Goal: Task Accomplishment & Management: Use online tool/utility

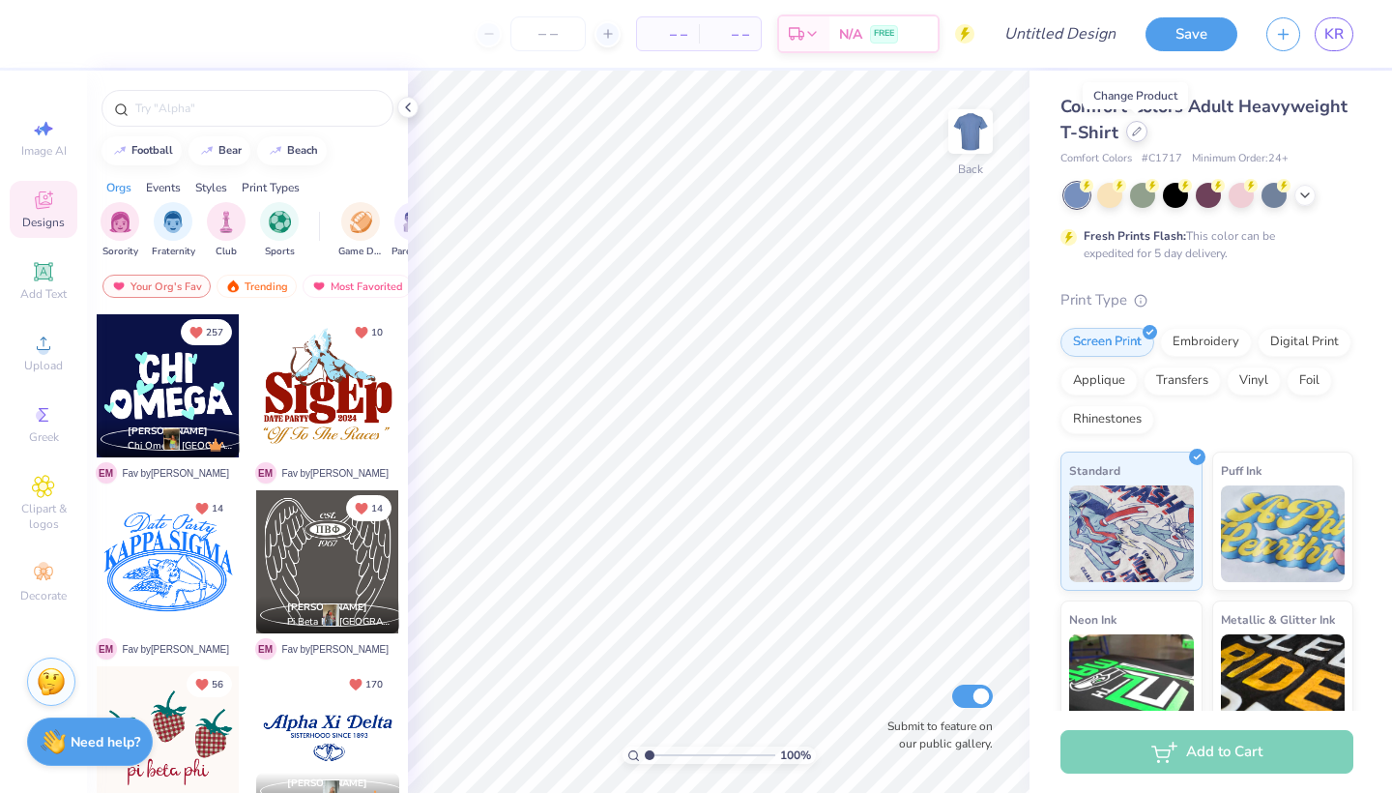
click at [1142, 124] on div at bounding box center [1136, 131] width 21 height 21
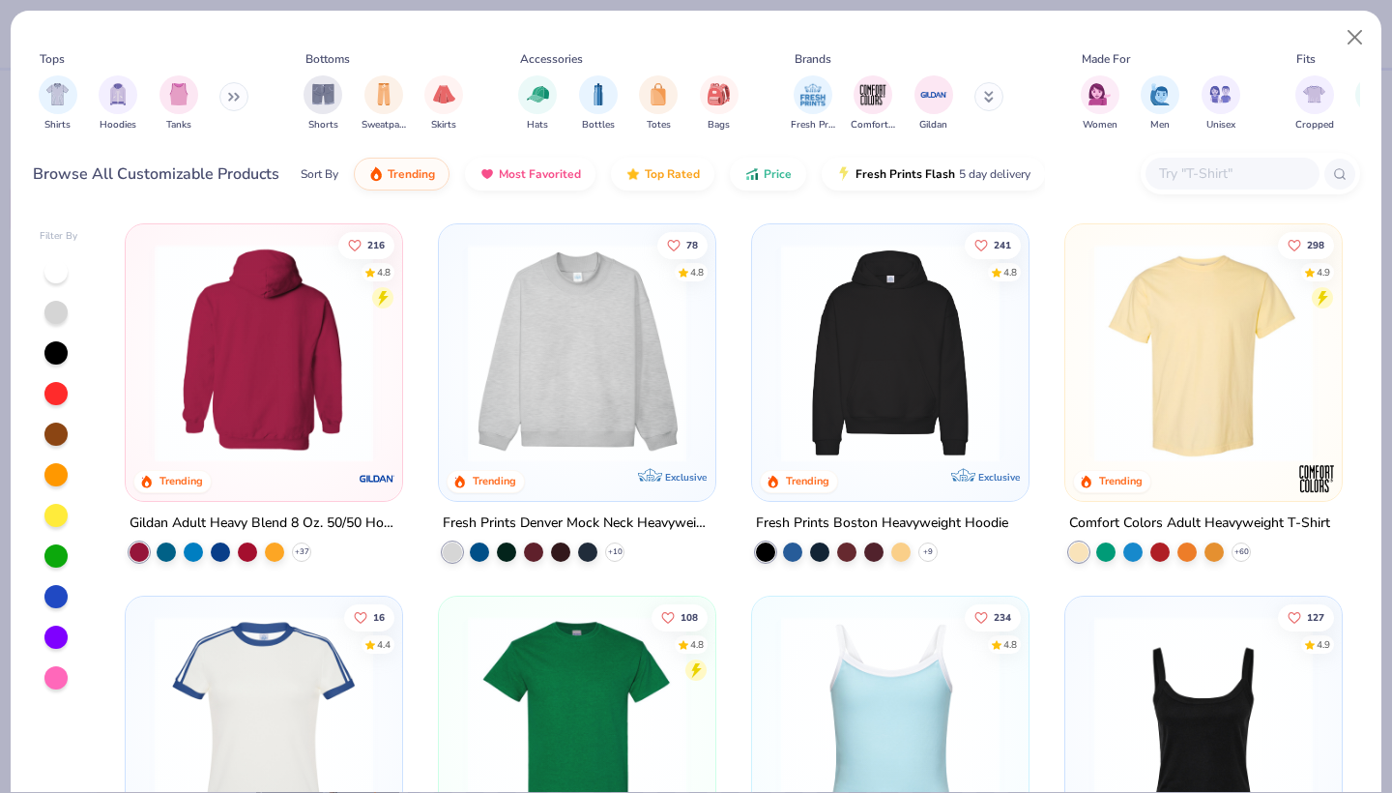
click at [323, 384] on div at bounding box center [264, 353] width 713 height 219
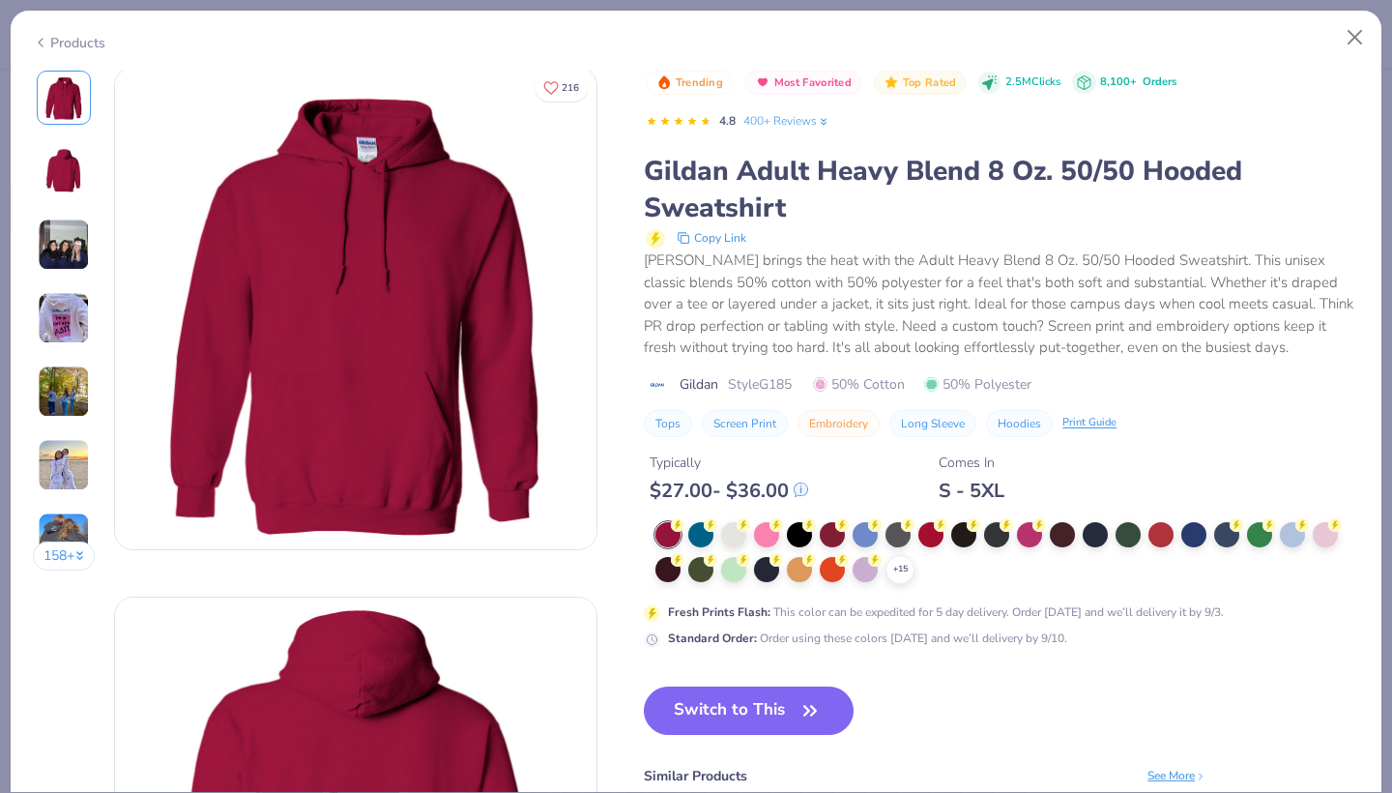
scroll to position [4, 0]
click at [732, 529] on div at bounding box center [733, 532] width 25 height 25
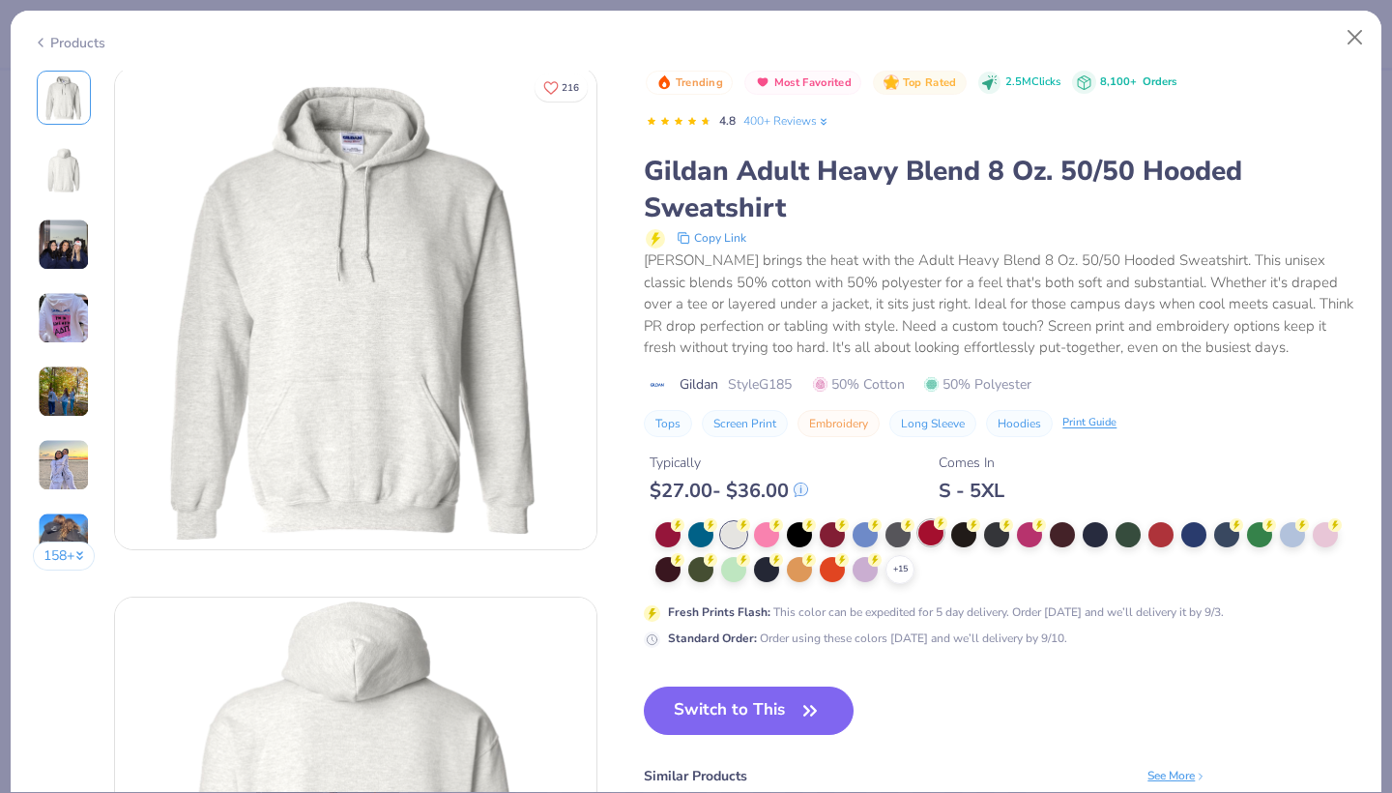
click at [933, 540] on div at bounding box center [931, 532] width 25 height 25
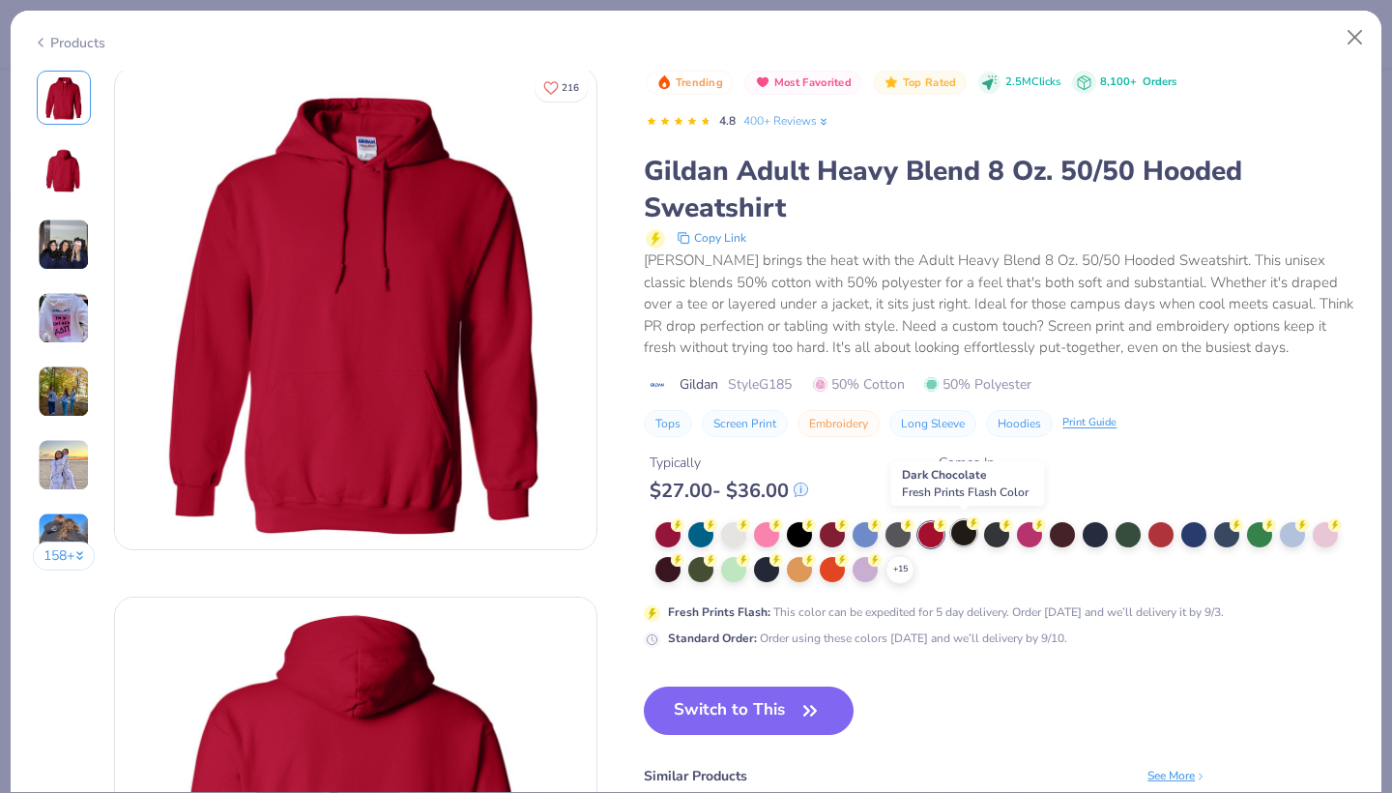
click at [967, 542] on div at bounding box center [963, 532] width 25 height 25
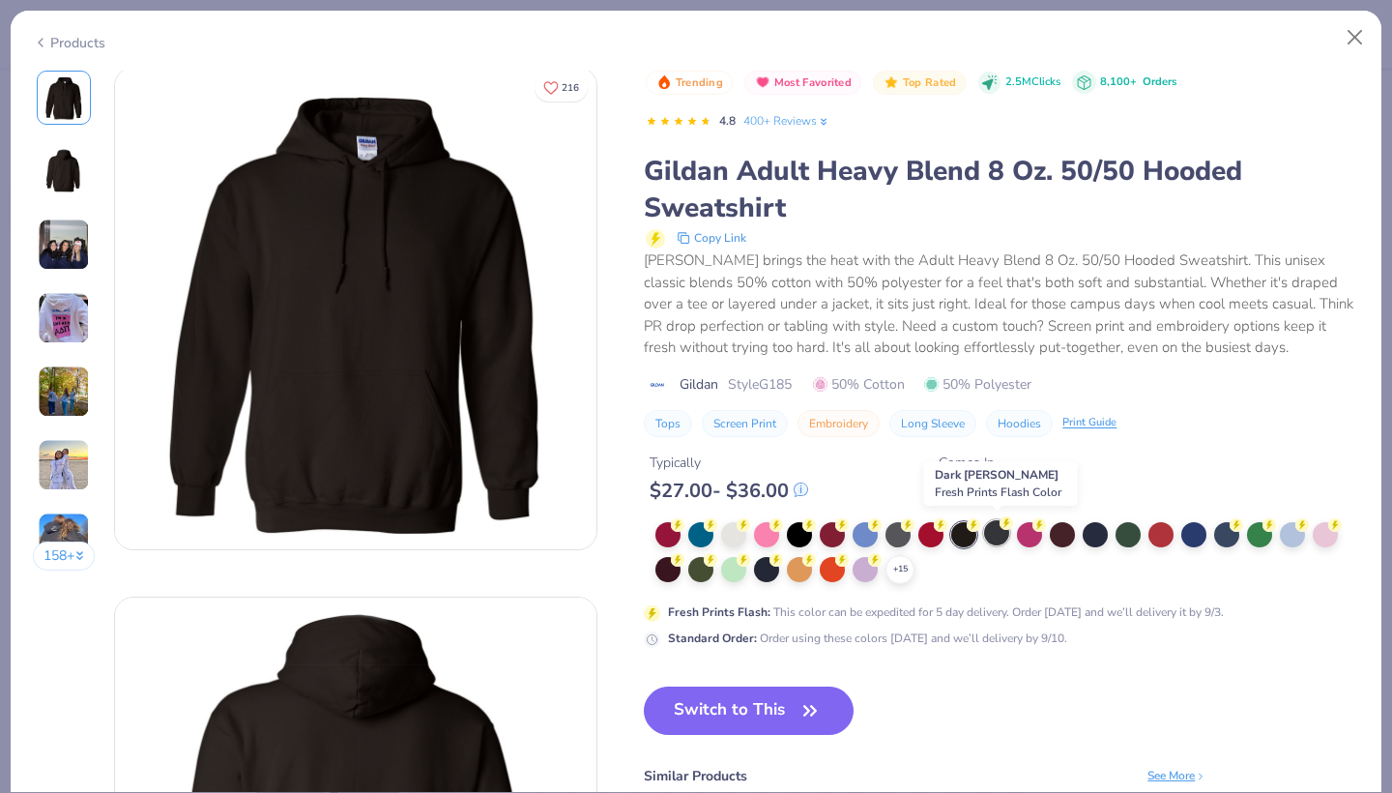
click at [1003, 534] on div at bounding box center [996, 532] width 25 height 25
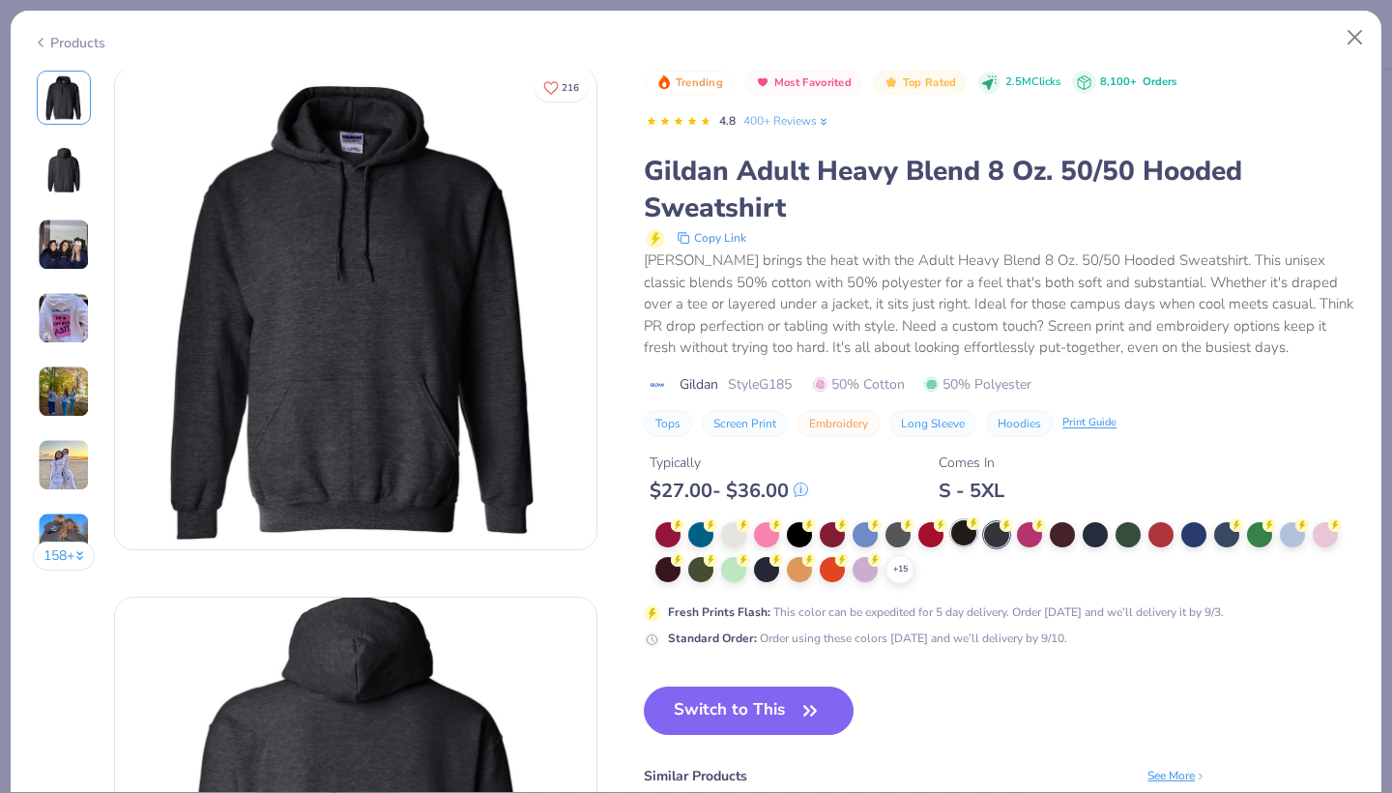
click at [969, 529] on div at bounding box center [963, 532] width 25 height 25
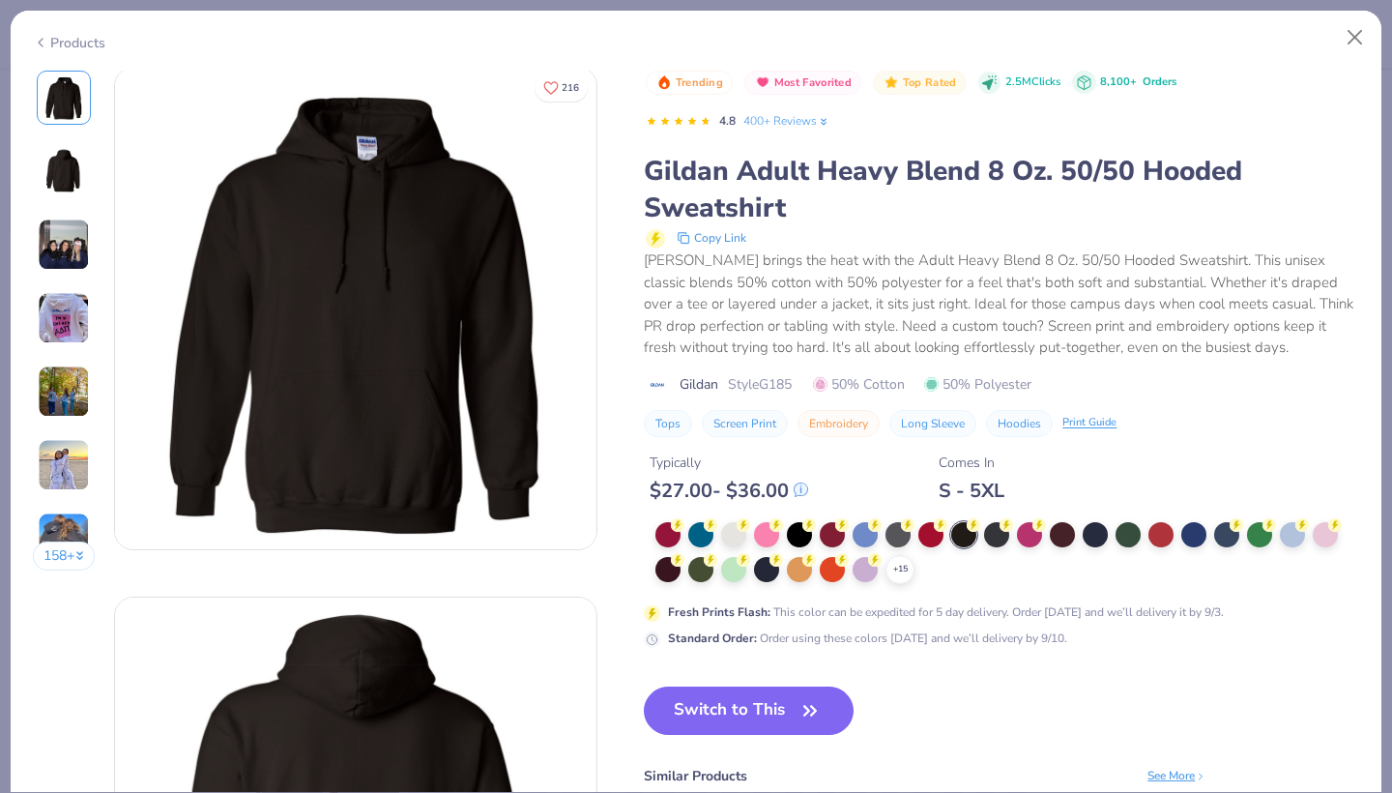
click at [53, 171] on img at bounding box center [64, 171] width 46 height 46
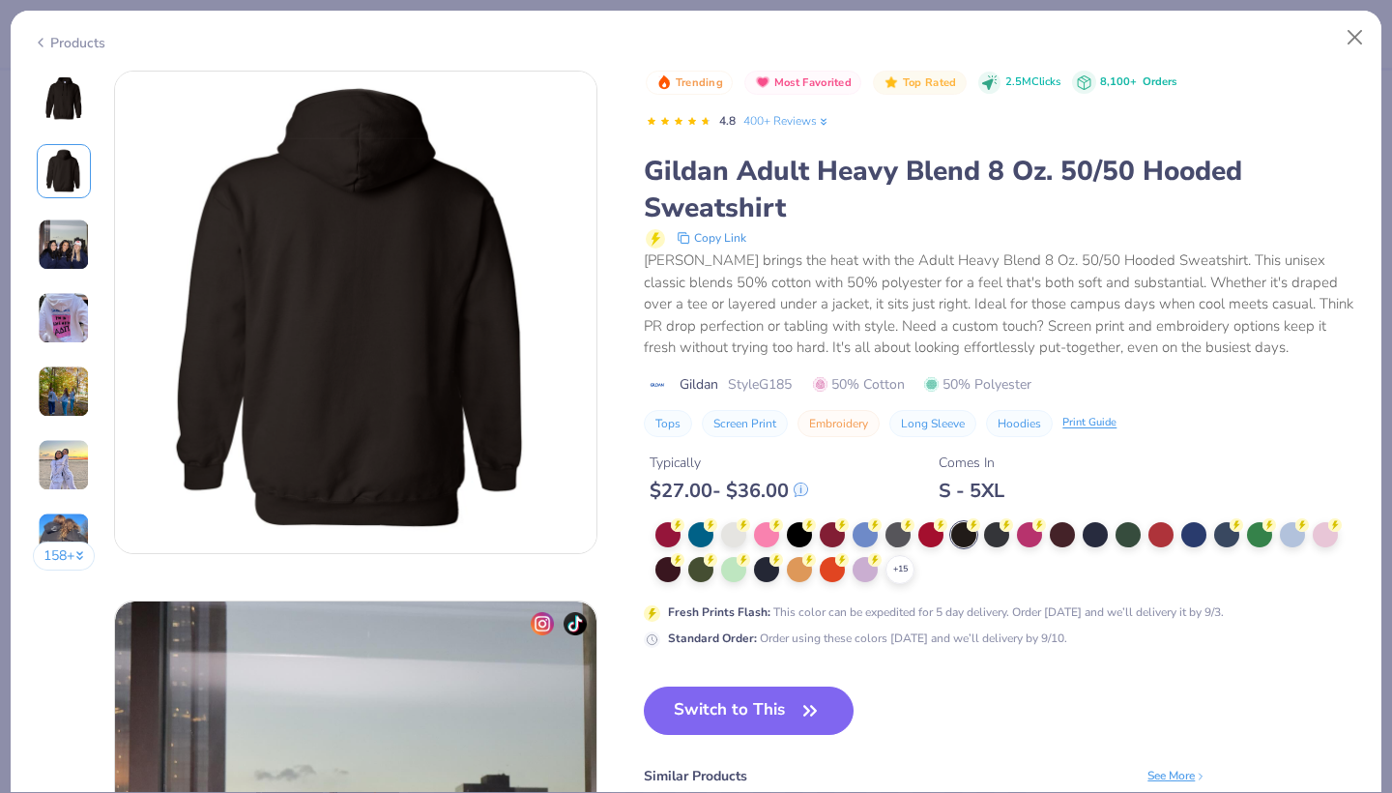
click at [58, 242] on img at bounding box center [64, 245] width 52 height 52
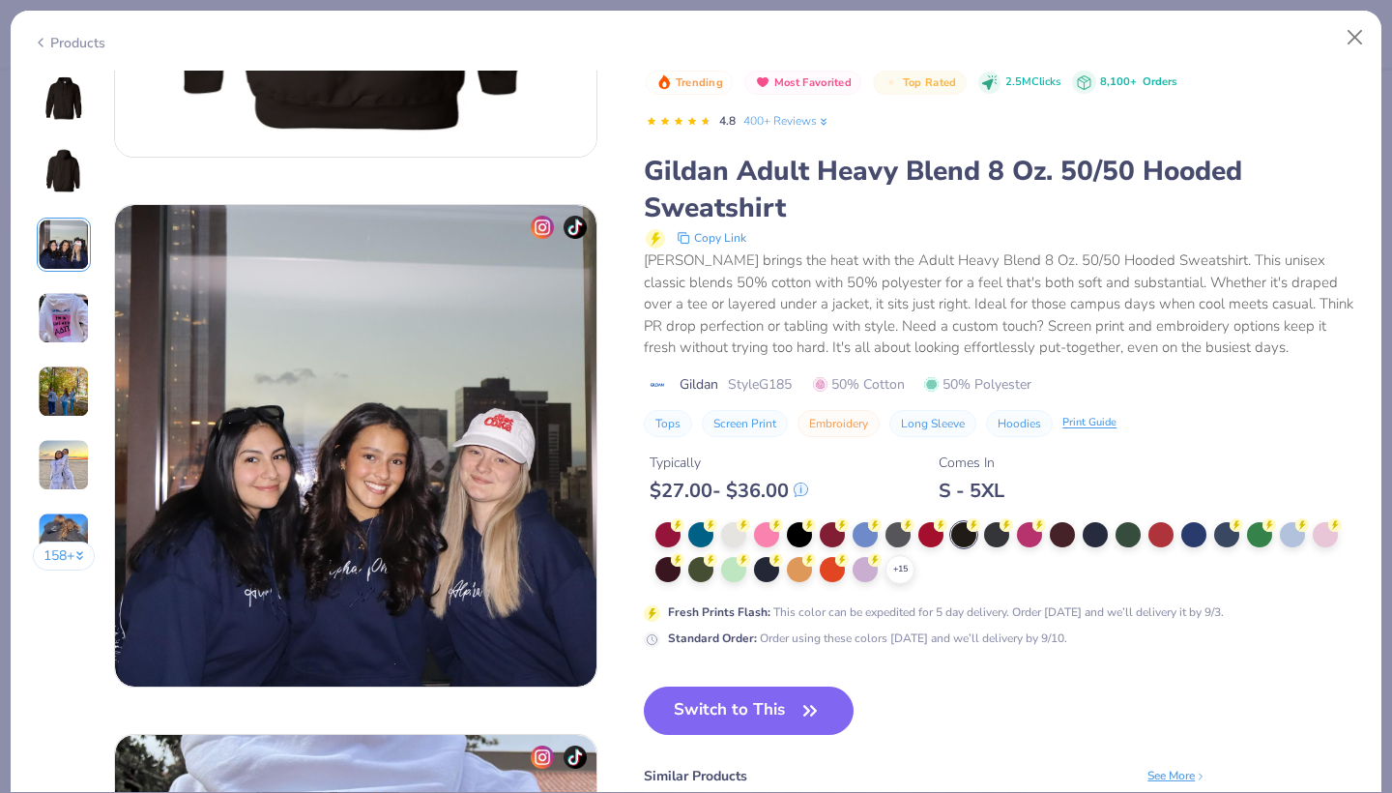
scroll to position [0, 0]
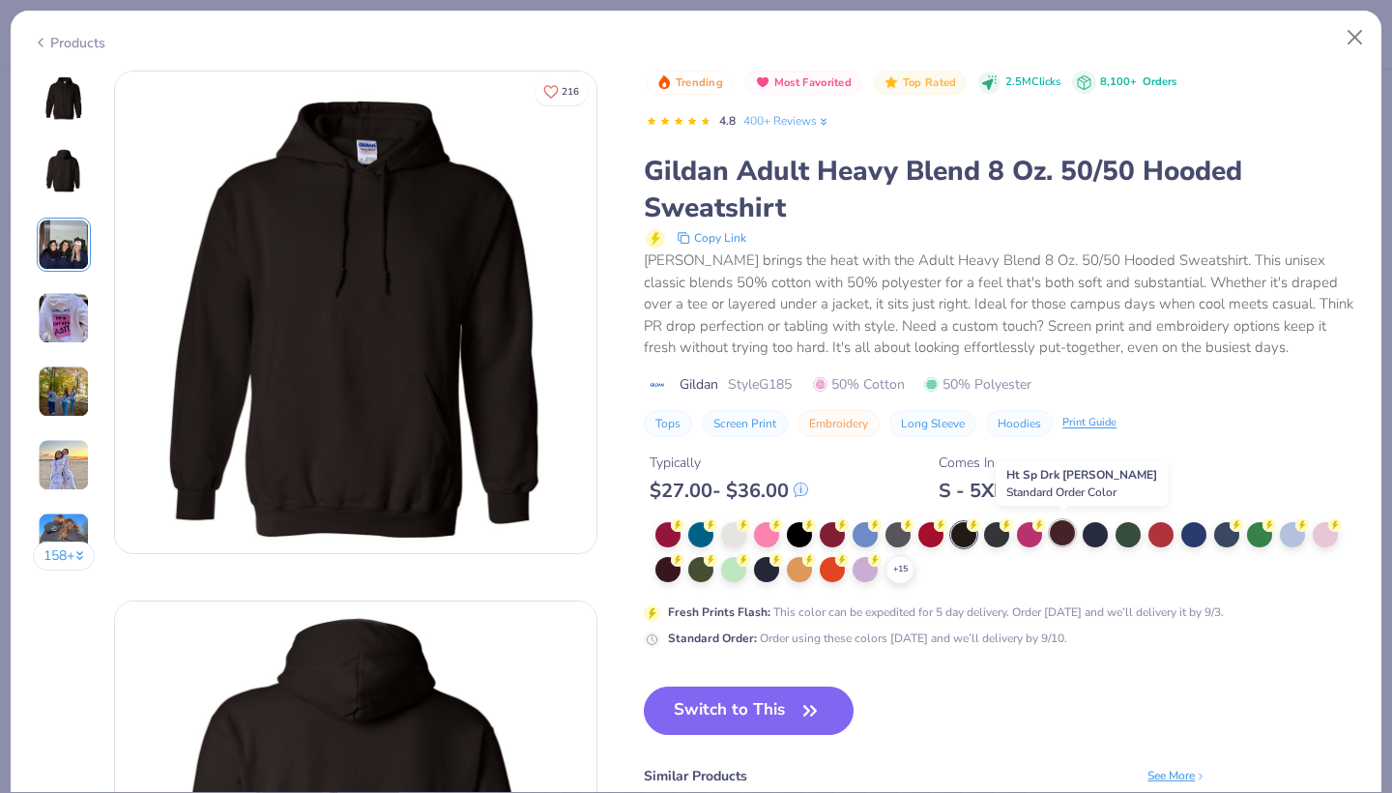
click at [1067, 529] on div at bounding box center [1062, 532] width 25 height 25
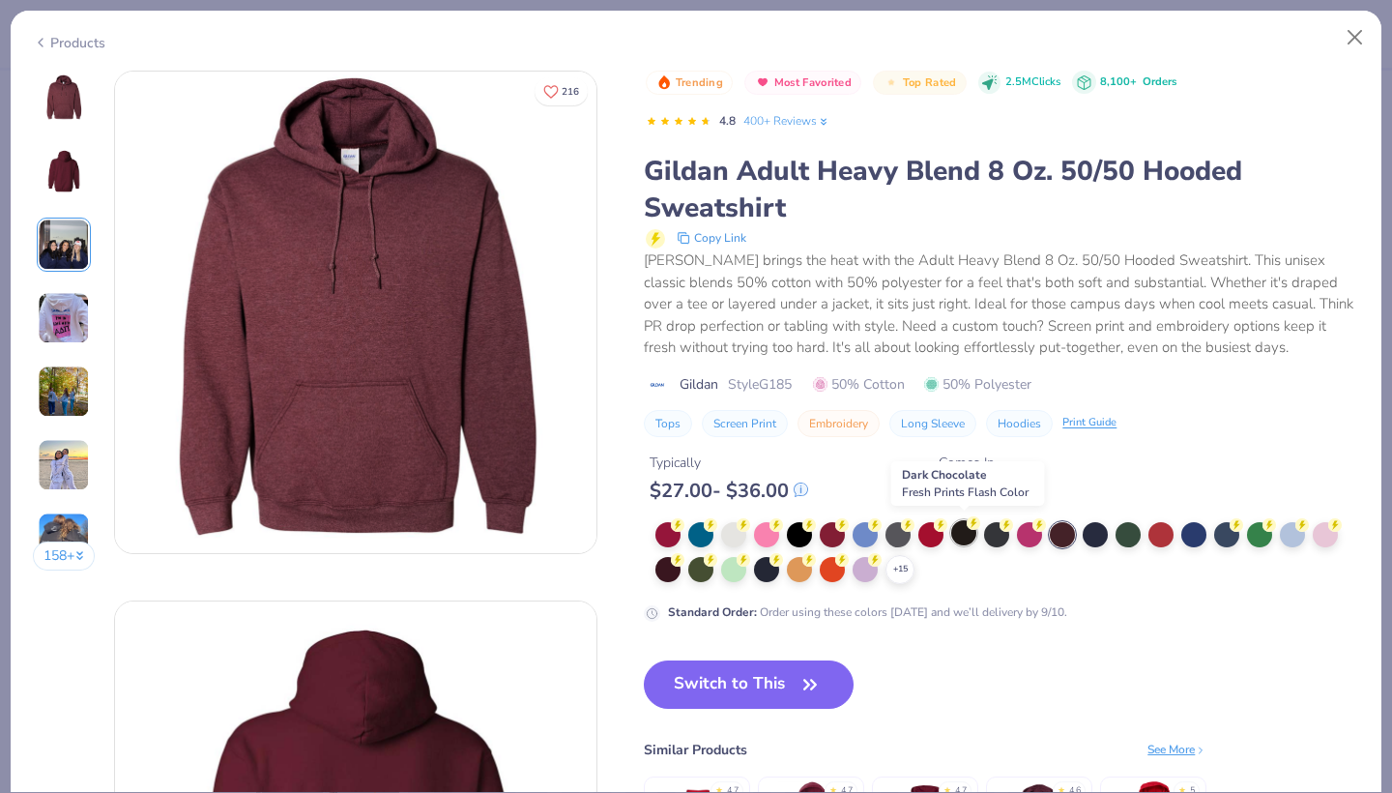
click at [959, 536] on div at bounding box center [963, 532] width 25 height 25
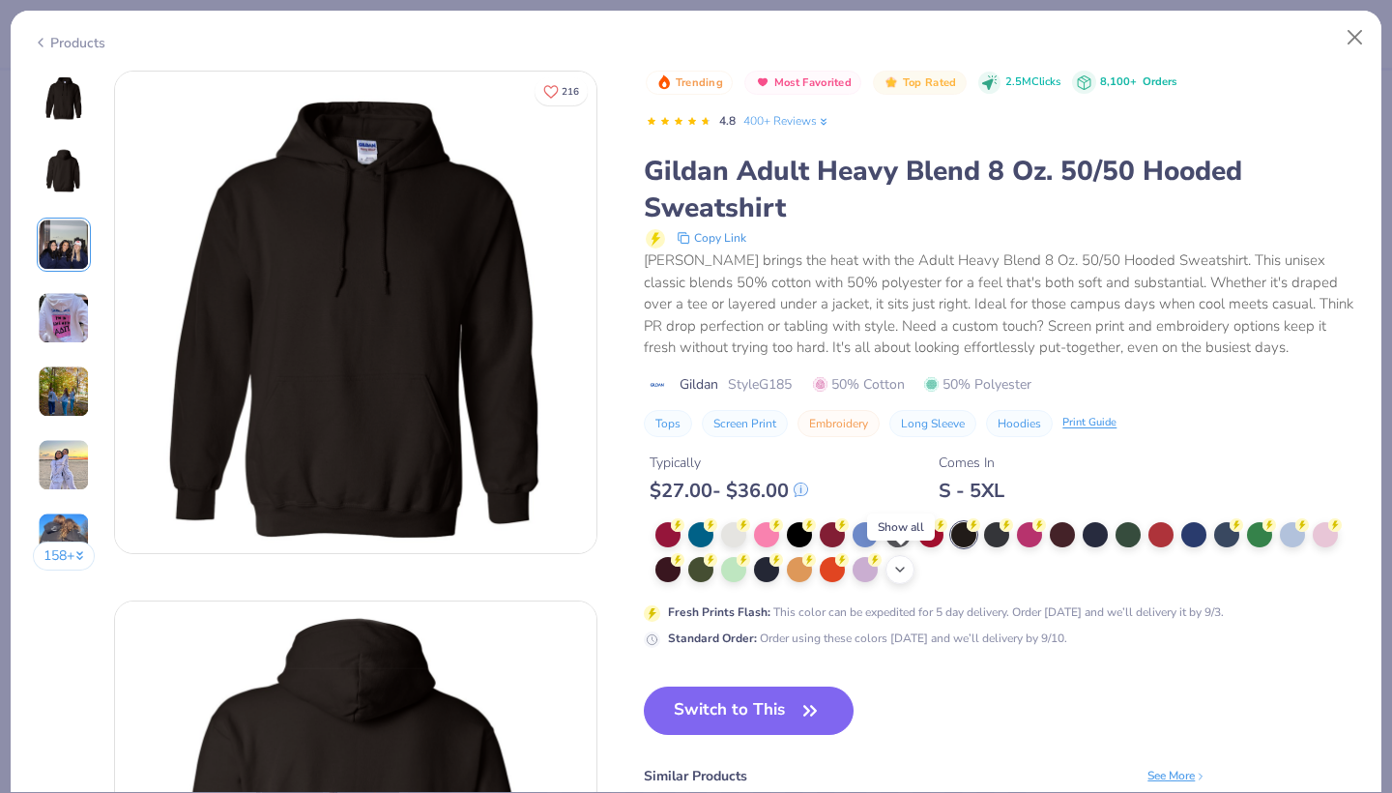
click at [897, 567] on icon at bounding box center [899, 569] width 15 height 15
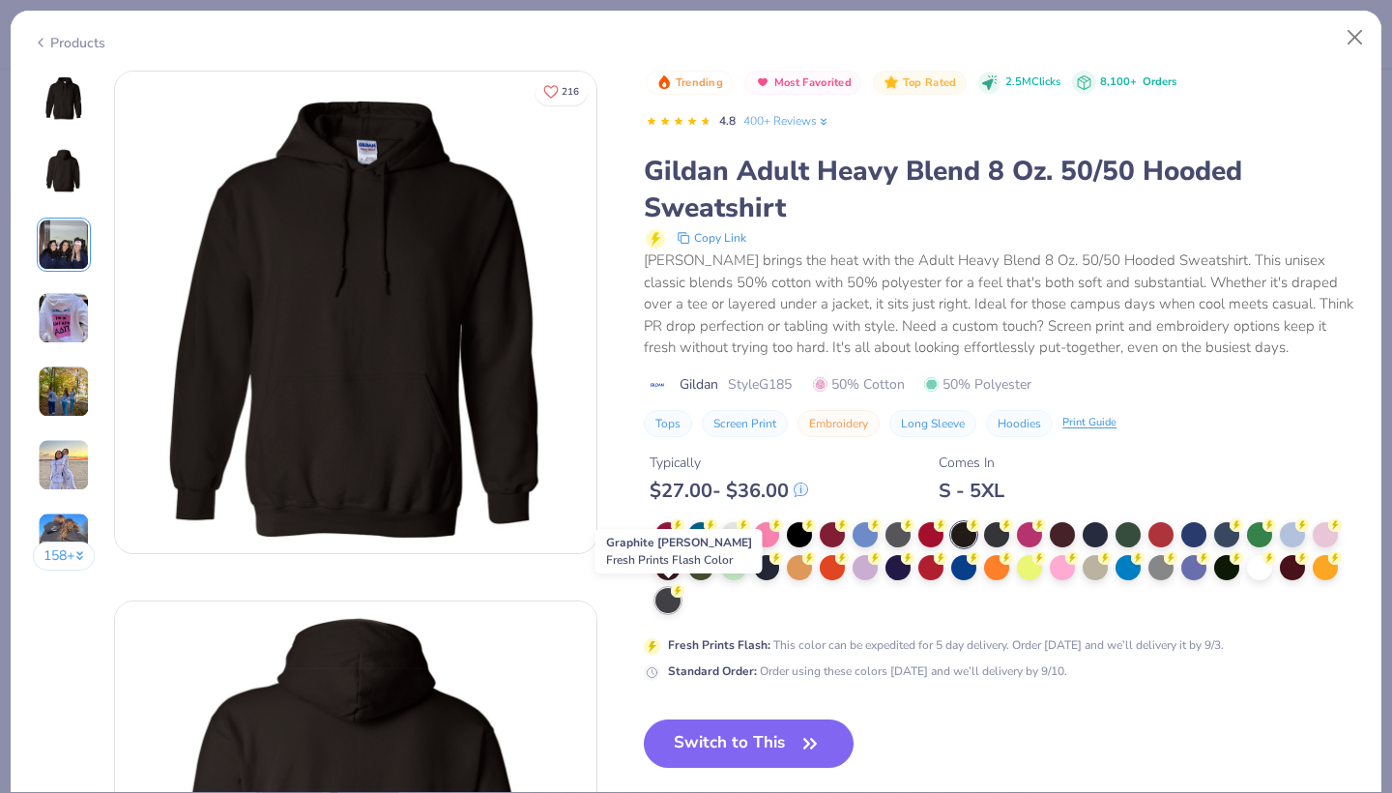
click at [667, 596] on div at bounding box center [668, 600] width 25 height 25
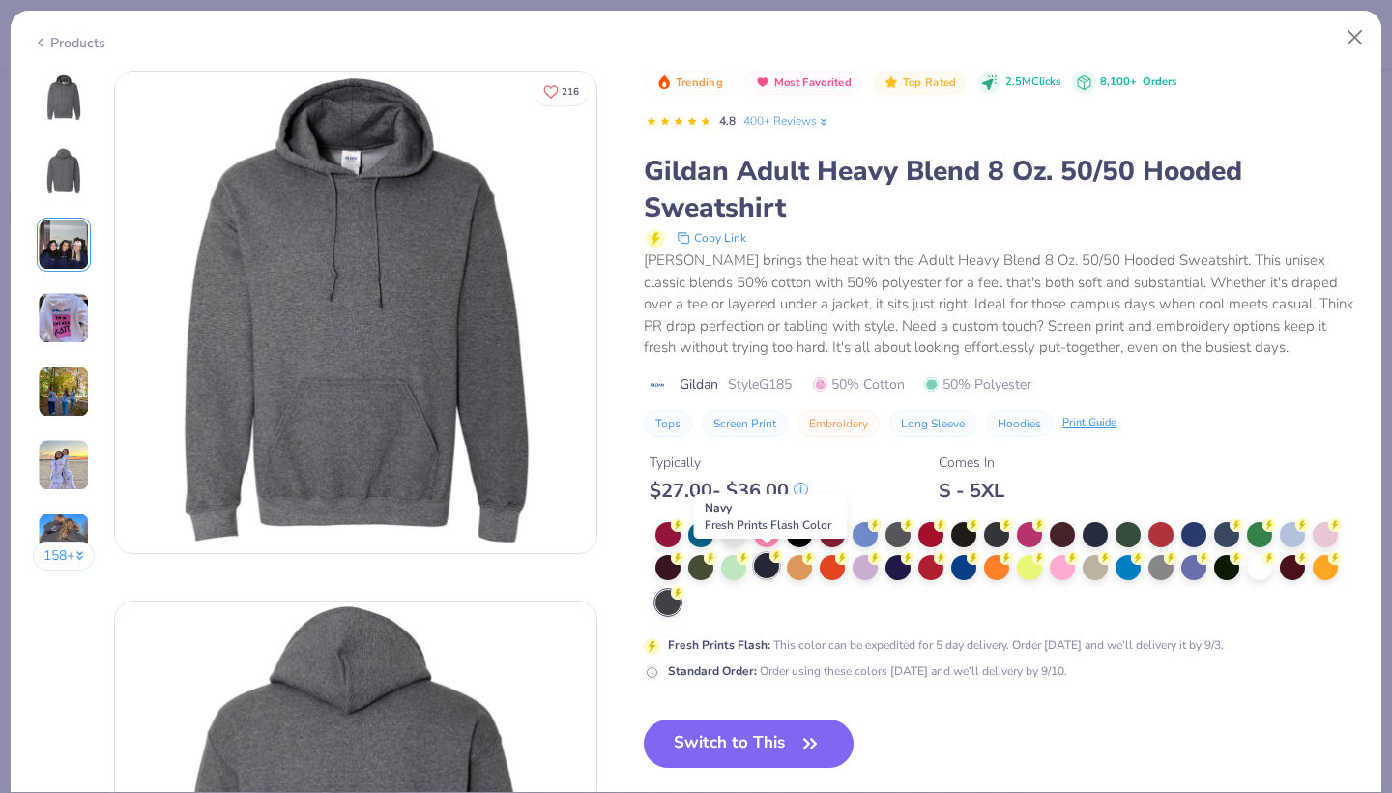
click at [772, 567] on div at bounding box center [766, 565] width 25 height 25
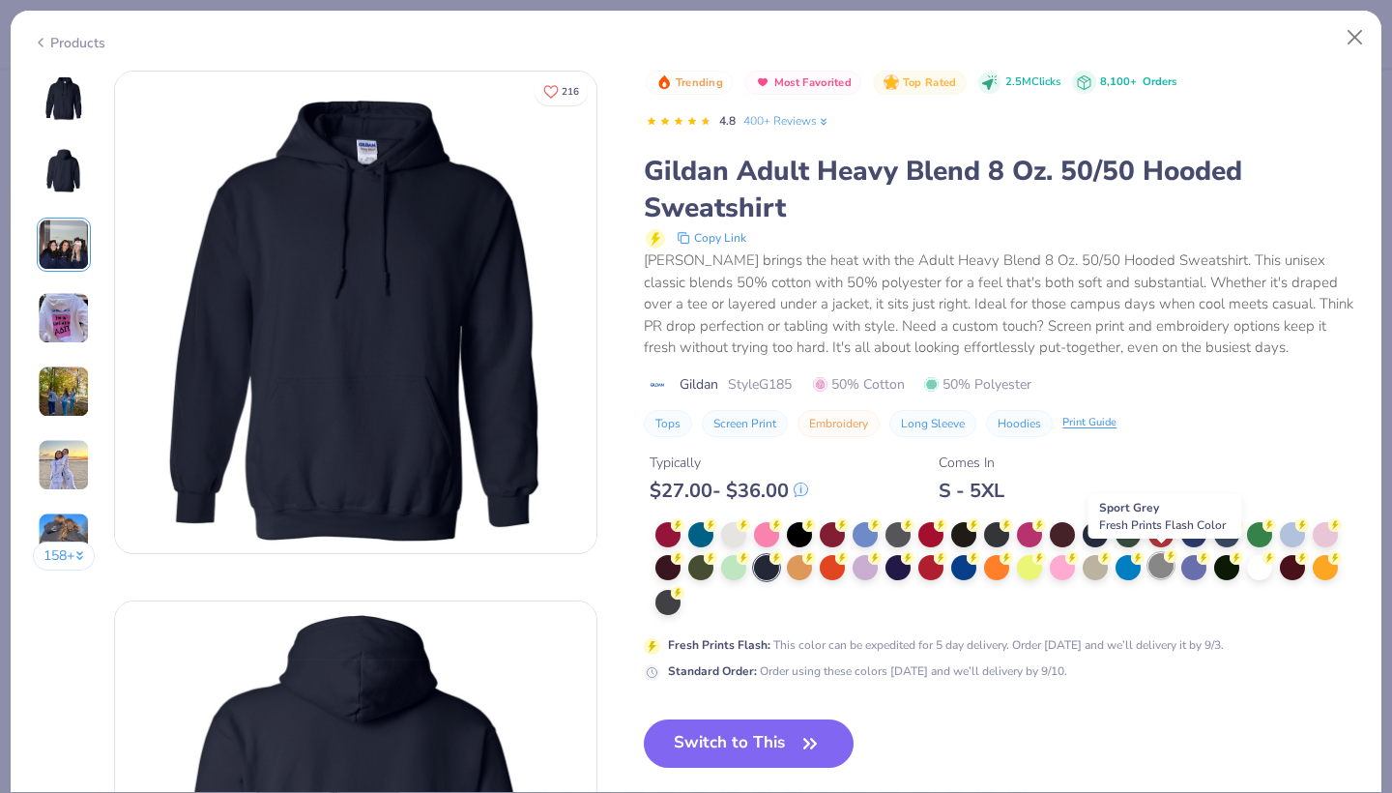
click at [1161, 567] on div at bounding box center [1161, 565] width 25 height 25
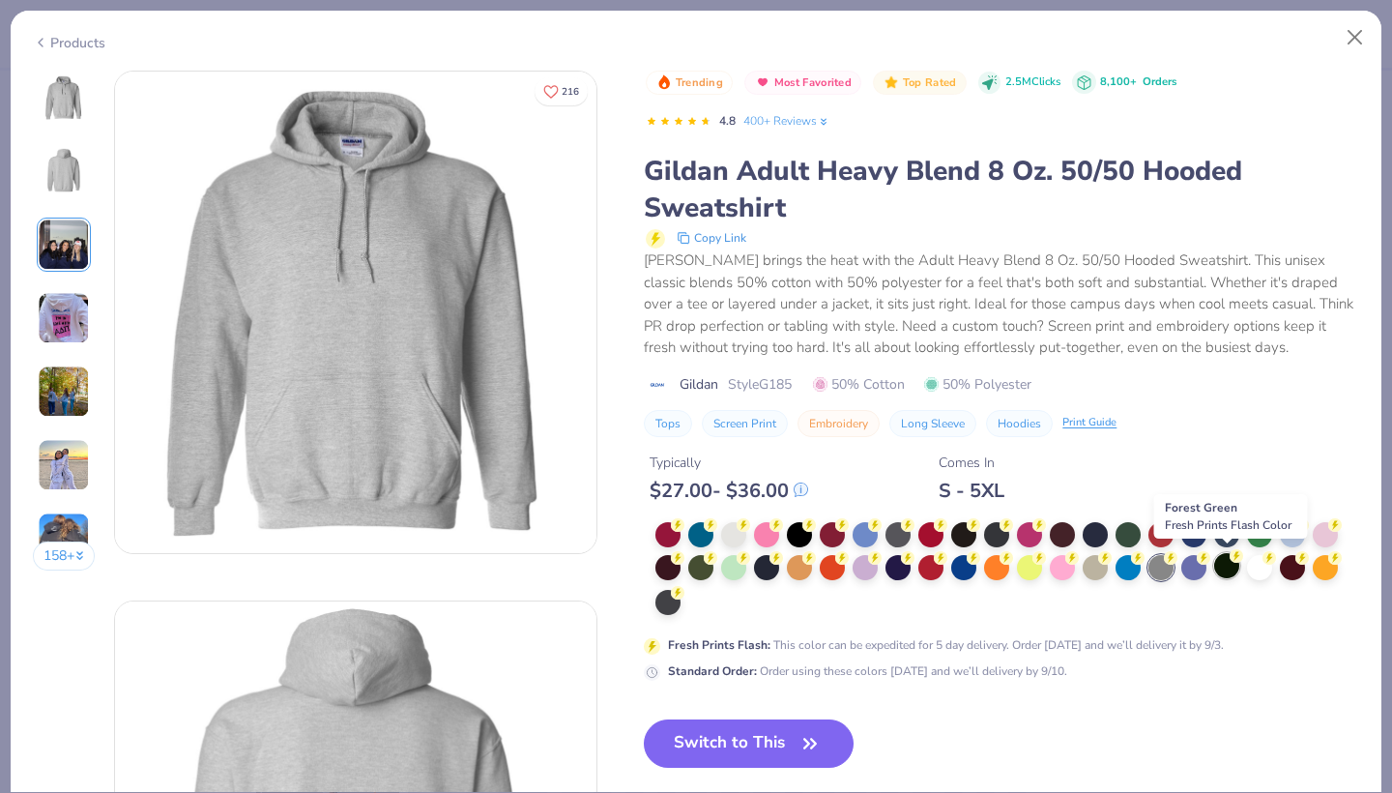
click at [1237, 567] on div at bounding box center [1226, 565] width 25 height 25
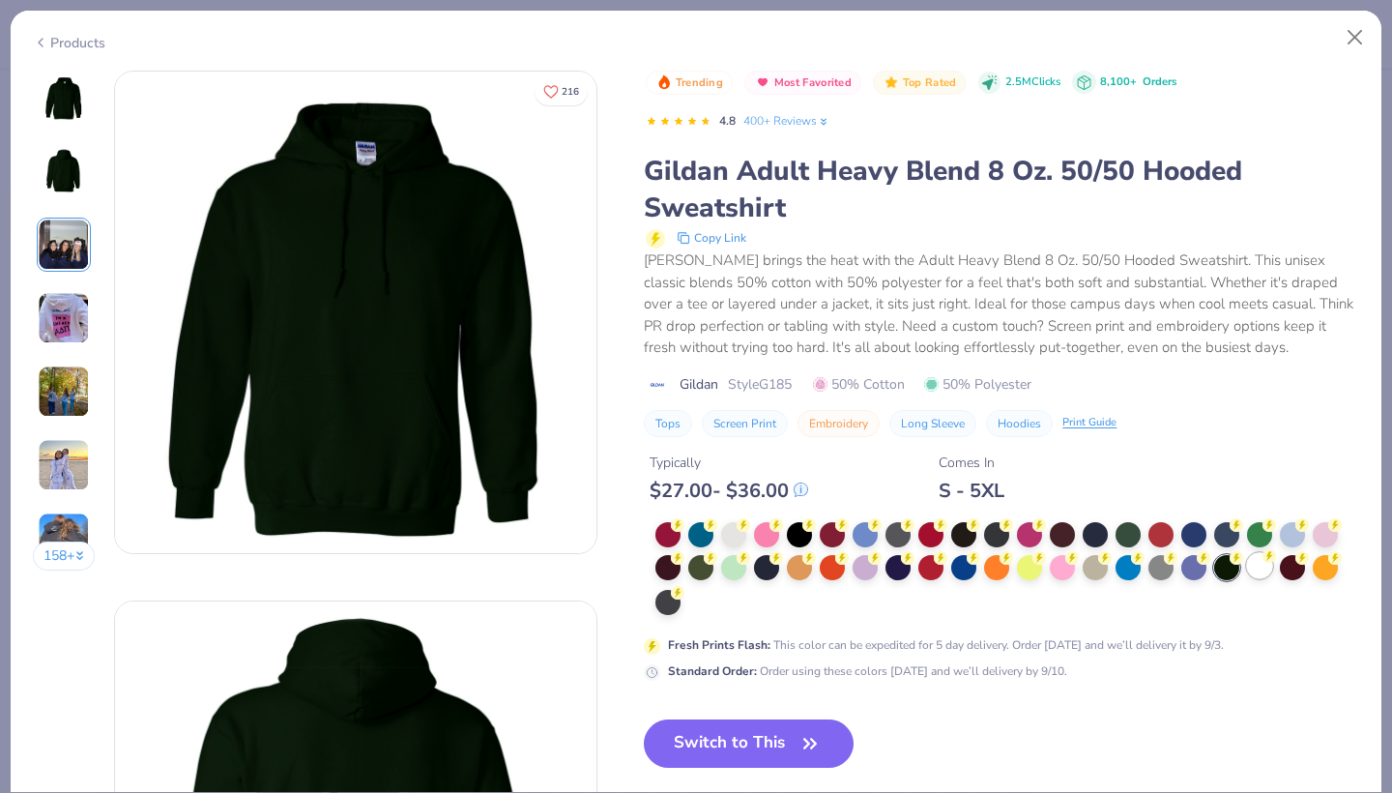
click at [1260, 566] on div at bounding box center [1259, 565] width 25 height 25
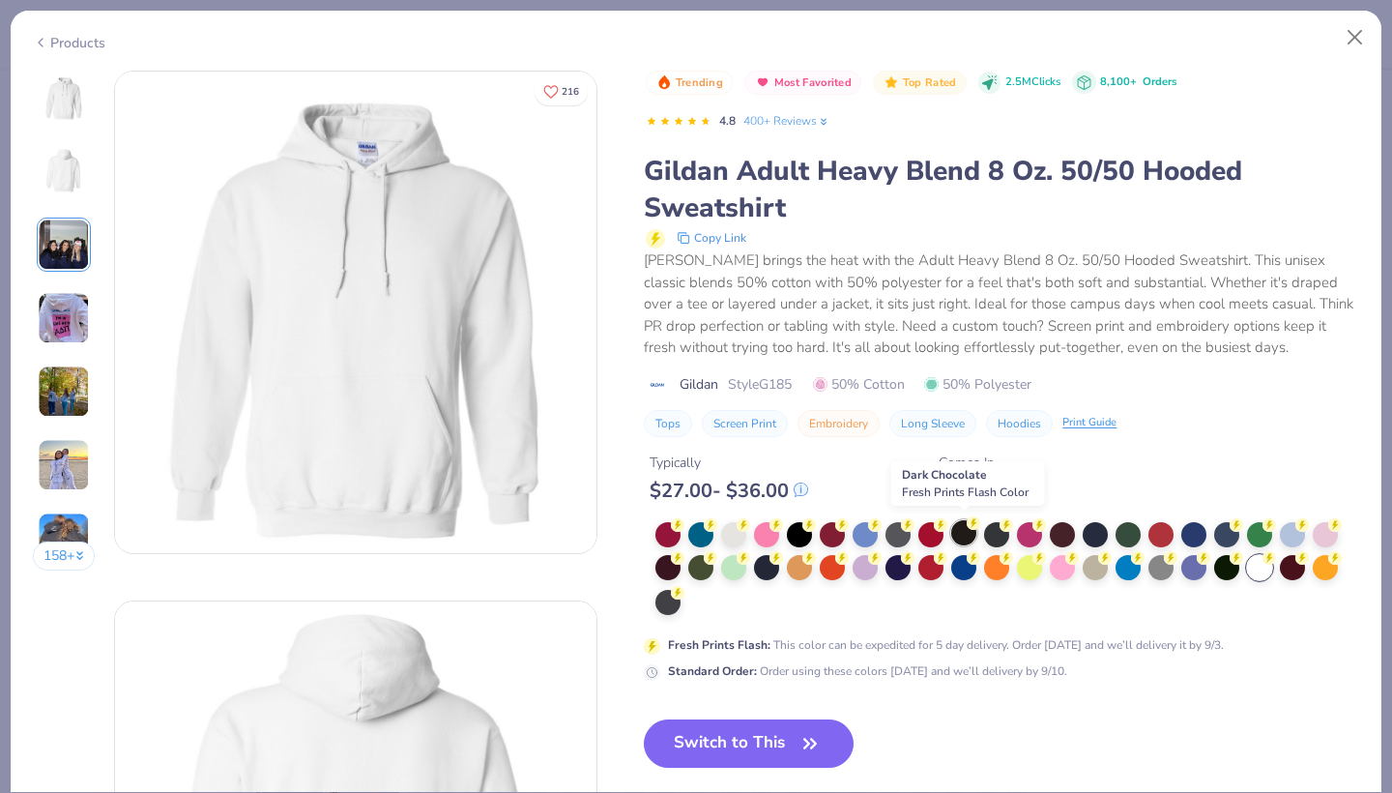
click at [967, 534] on div at bounding box center [963, 532] width 25 height 25
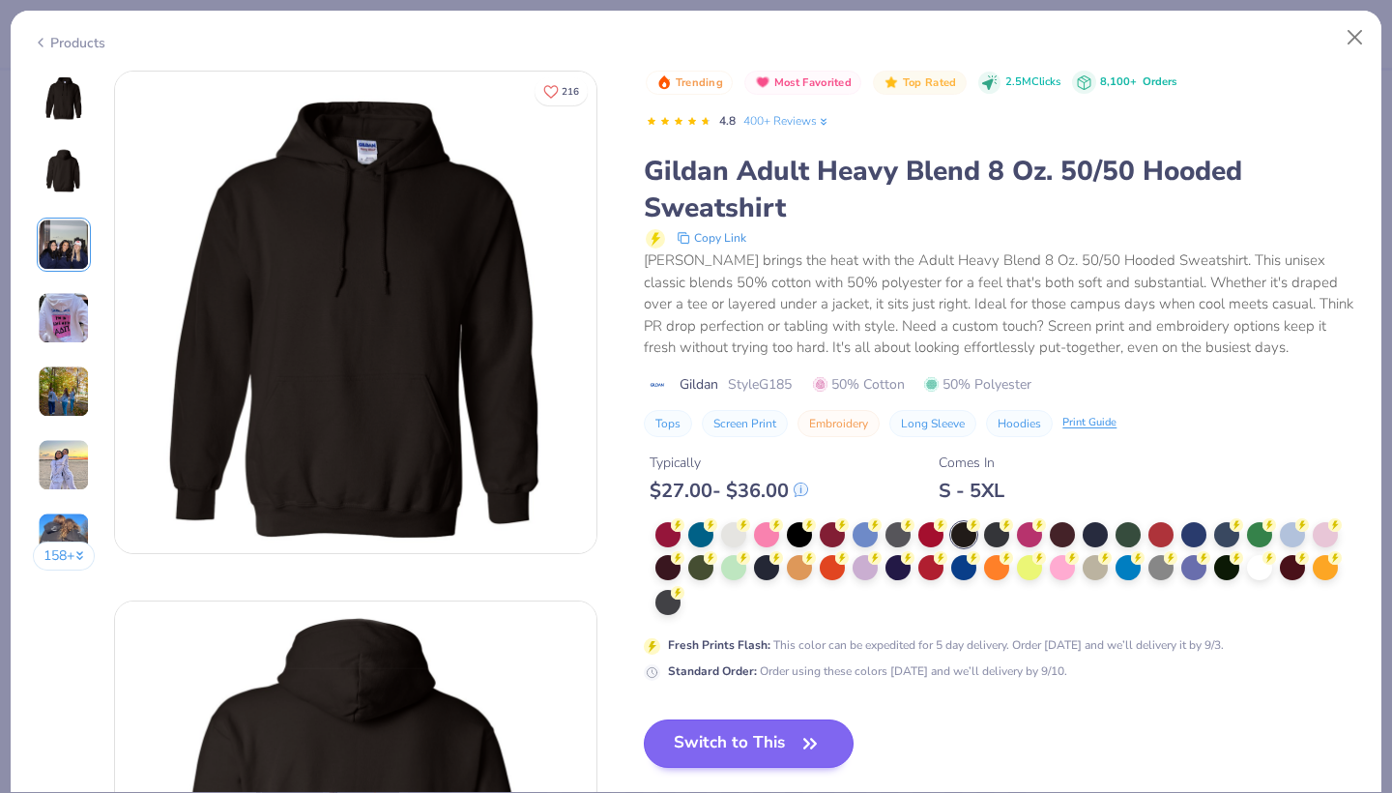
click at [747, 740] on button "Switch to This" at bounding box center [749, 743] width 210 height 48
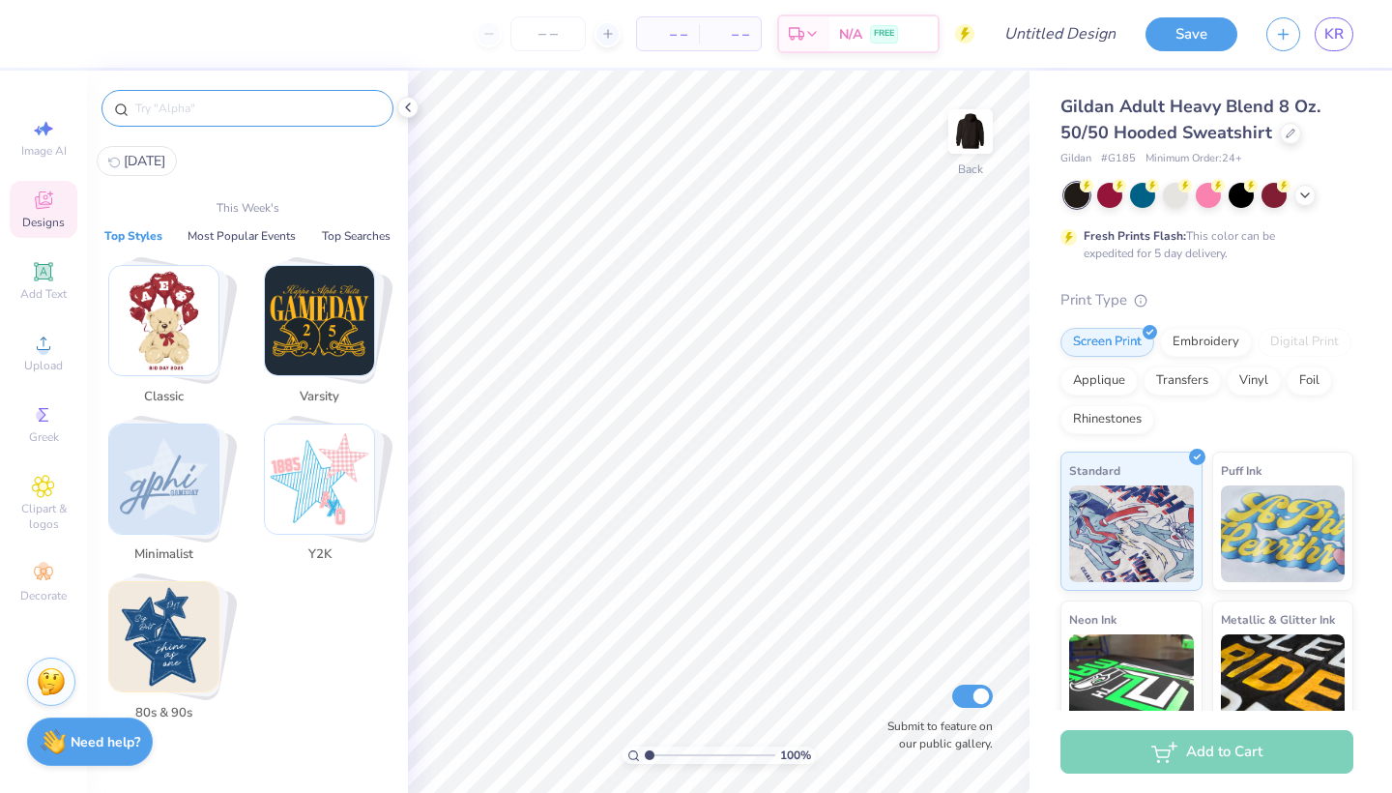
click at [211, 109] on input "text" at bounding box center [257, 108] width 248 height 19
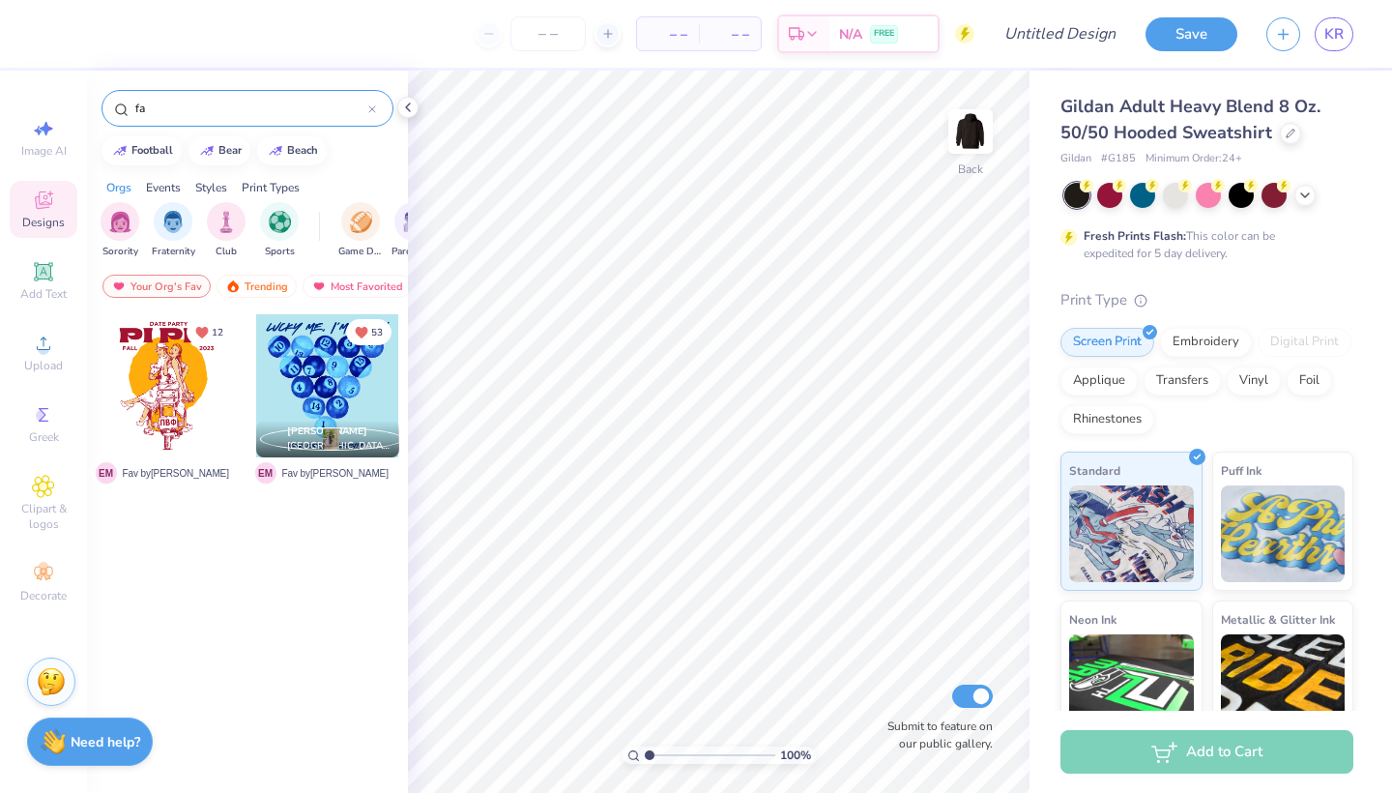
type input "f"
type input "[DATE]"
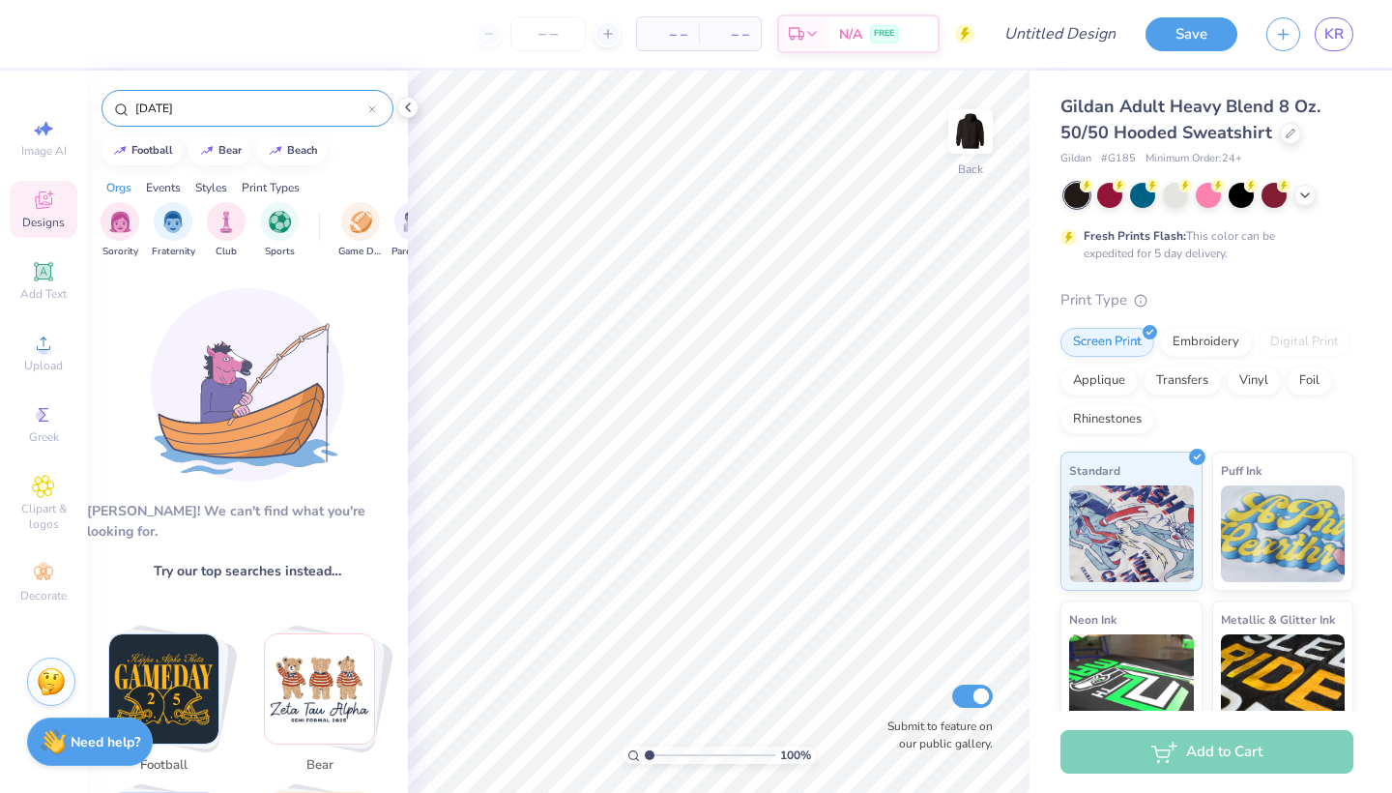
click at [244, 120] on div "[DATE]" at bounding box center [248, 108] width 292 height 37
click at [242, 116] on input "[DATE]" at bounding box center [250, 108] width 235 height 19
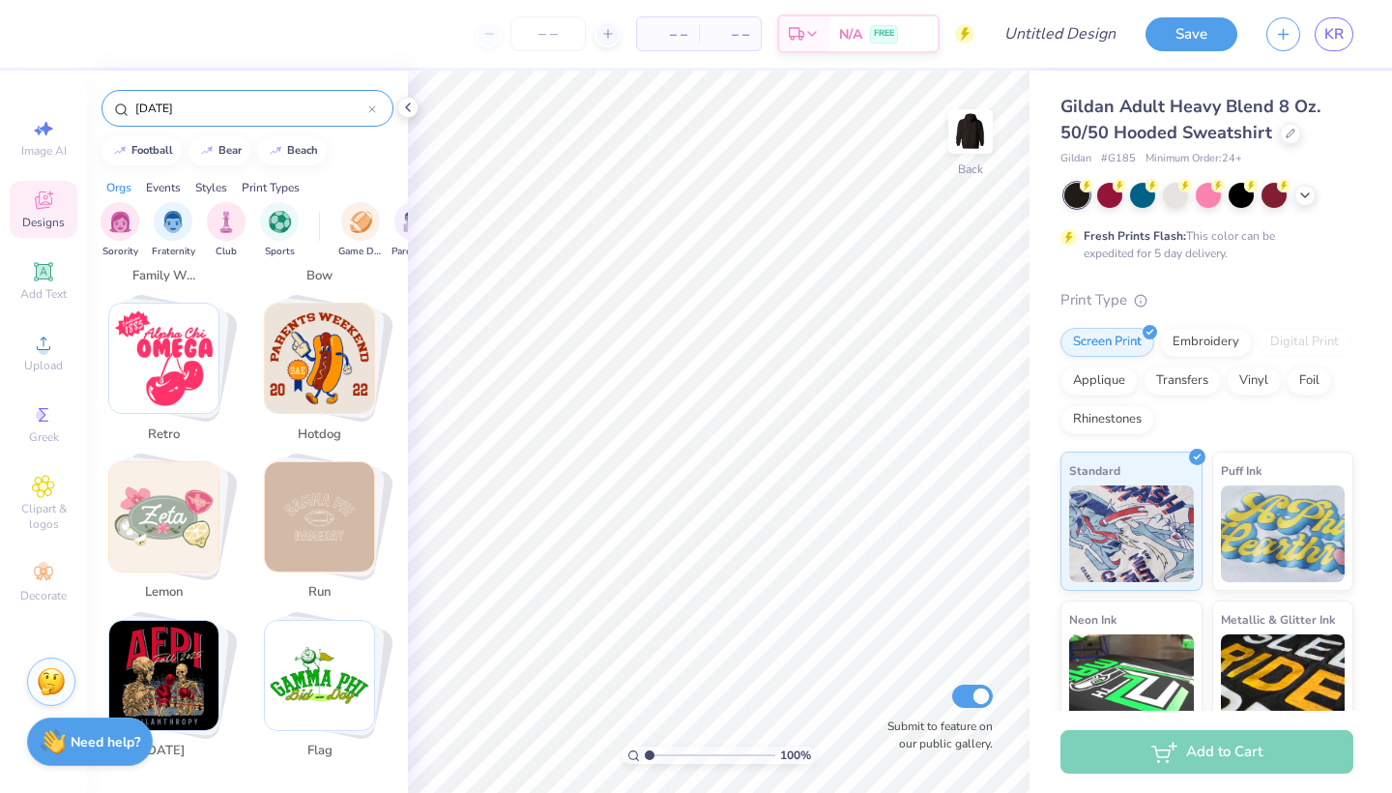
scroll to position [3811, 0]
click at [175, 672] on img "Stack Card Button halloween" at bounding box center [163, 676] width 109 height 109
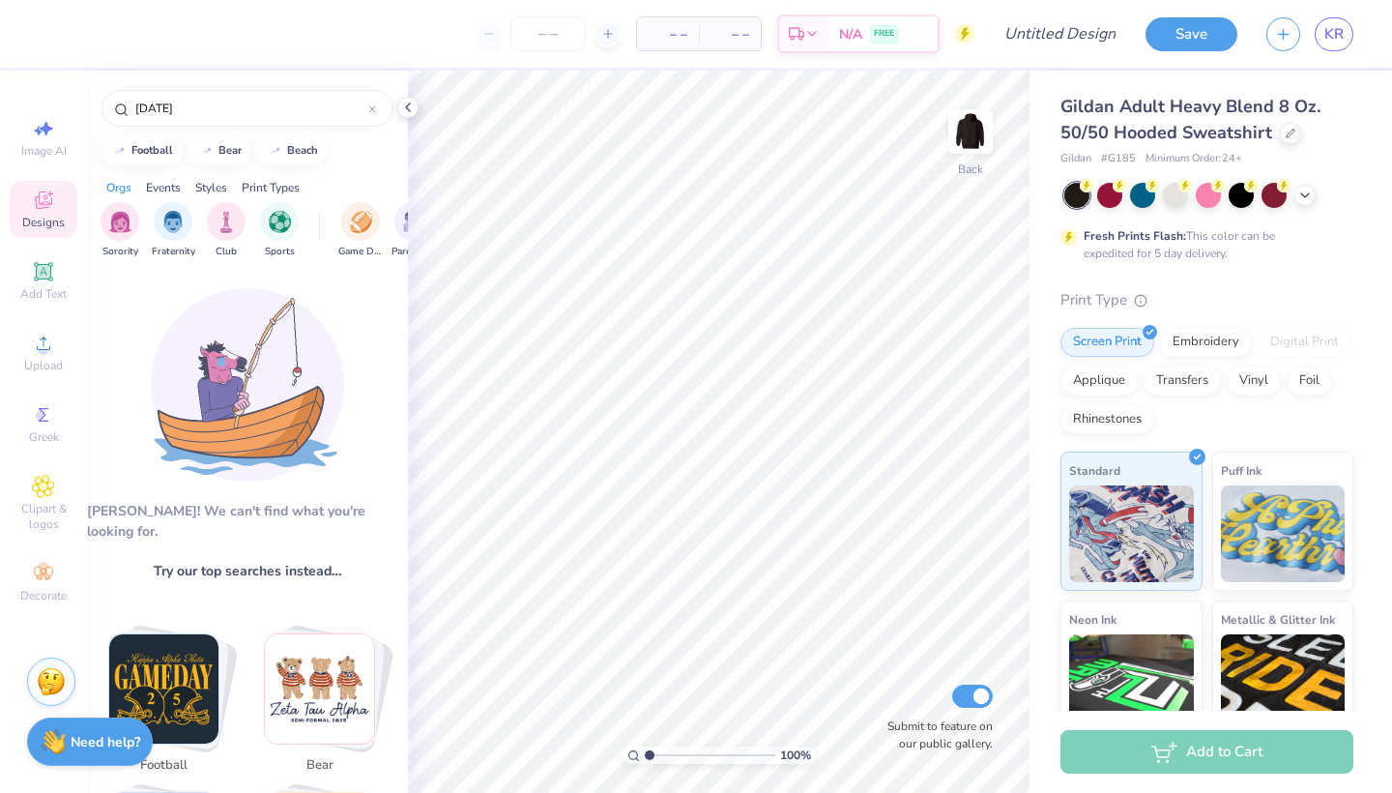
scroll to position [0, 0]
click at [114, 238] on div "Sorority" at bounding box center [120, 228] width 39 height 57
click at [152, 231] on button "Fraternity" at bounding box center [174, 230] width 44 height 57
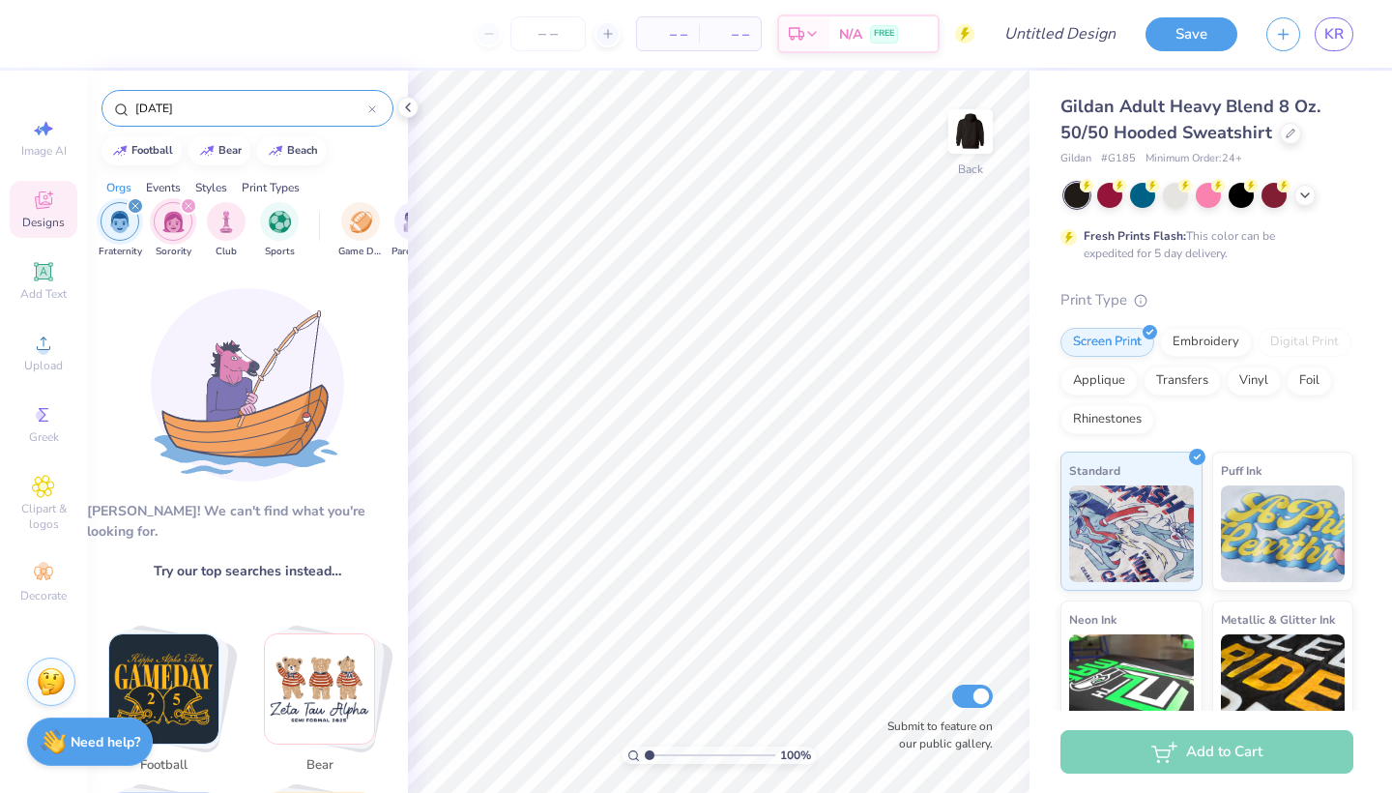
click at [196, 118] on div "[DATE]" at bounding box center [248, 108] width 292 height 37
click at [197, 97] on div "[DATE]" at bounding box center [248, 108] width 292 height 37
click at [197, 105] on input "[DATE]" at bounding box center [250, 108] width 235 height 19
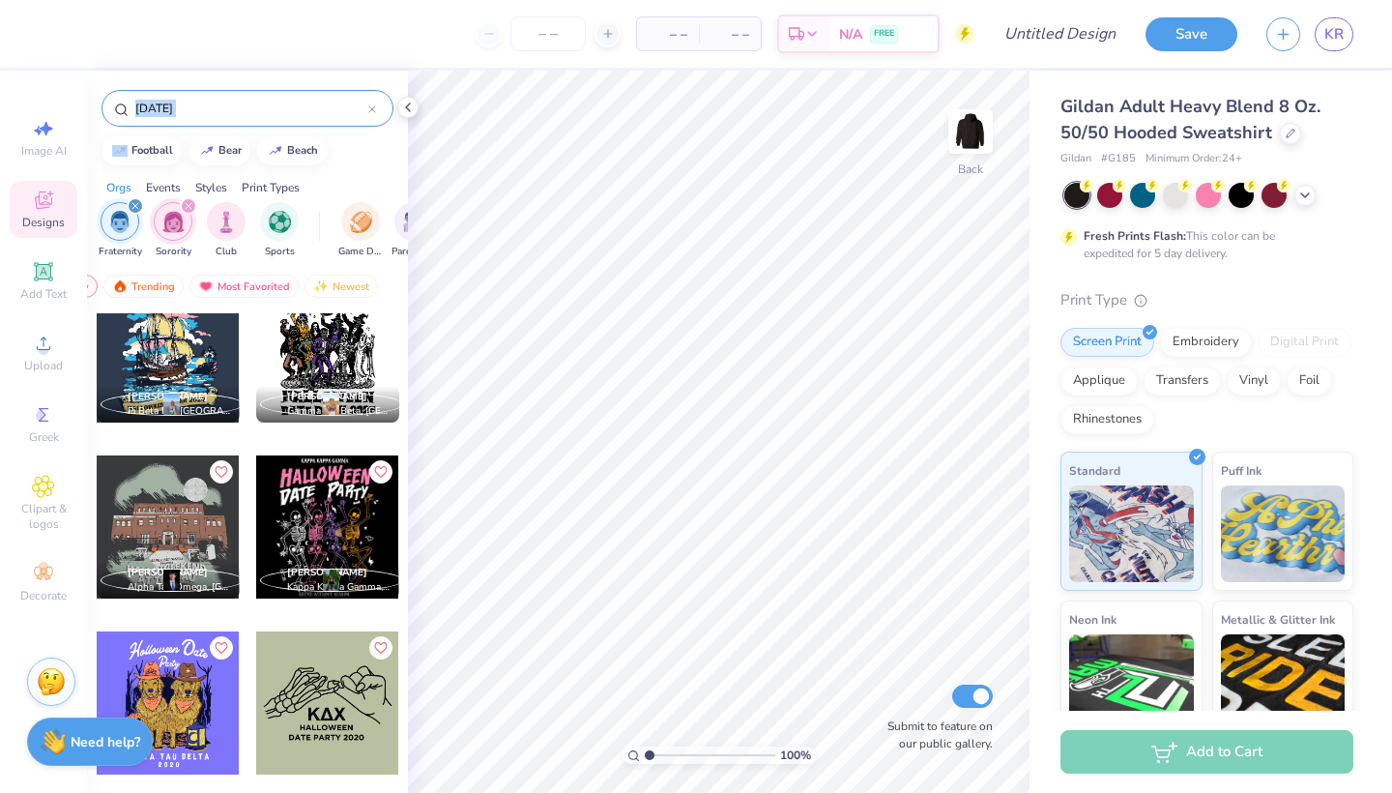
scroll to position [1470, 0]
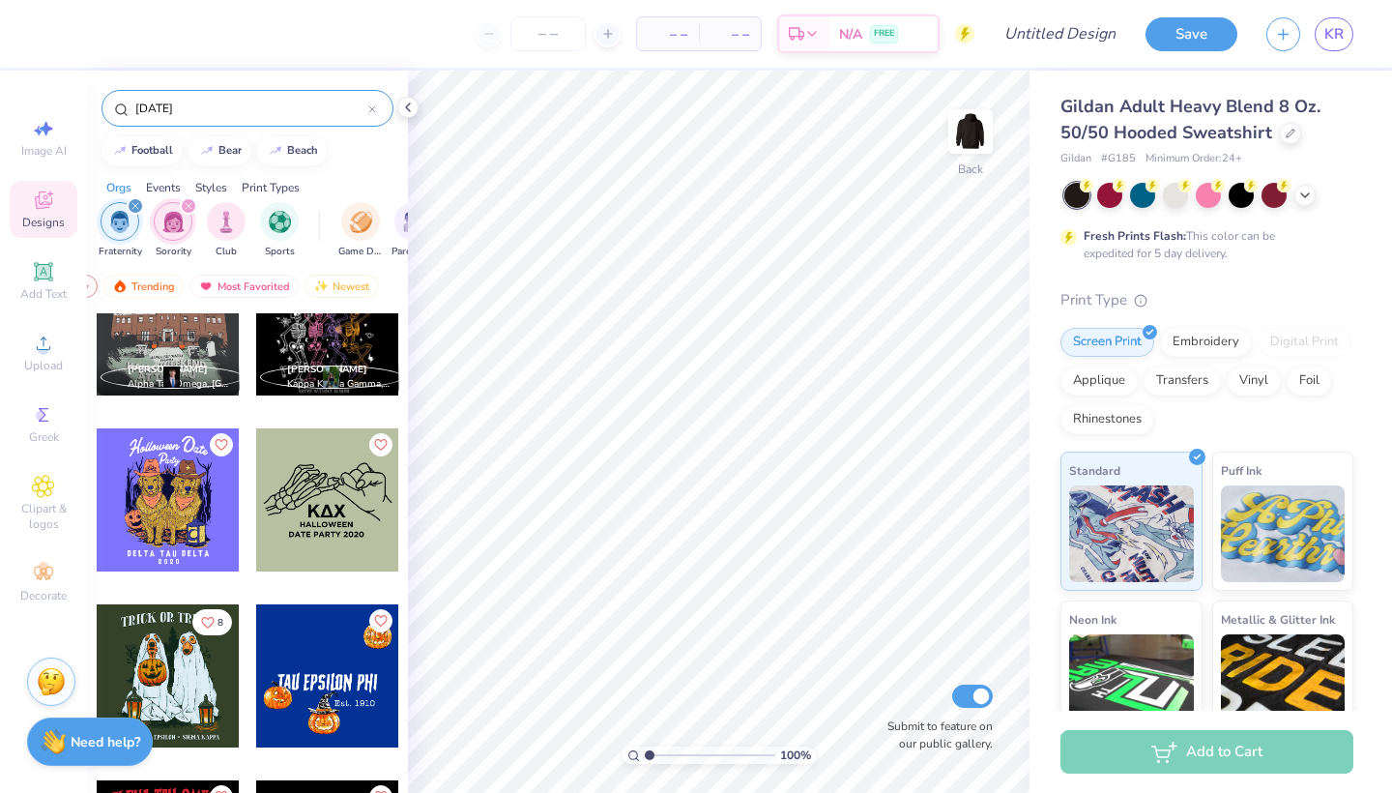
click at [316, 528] on div at bounding box center [327, 499] width 143 height 143
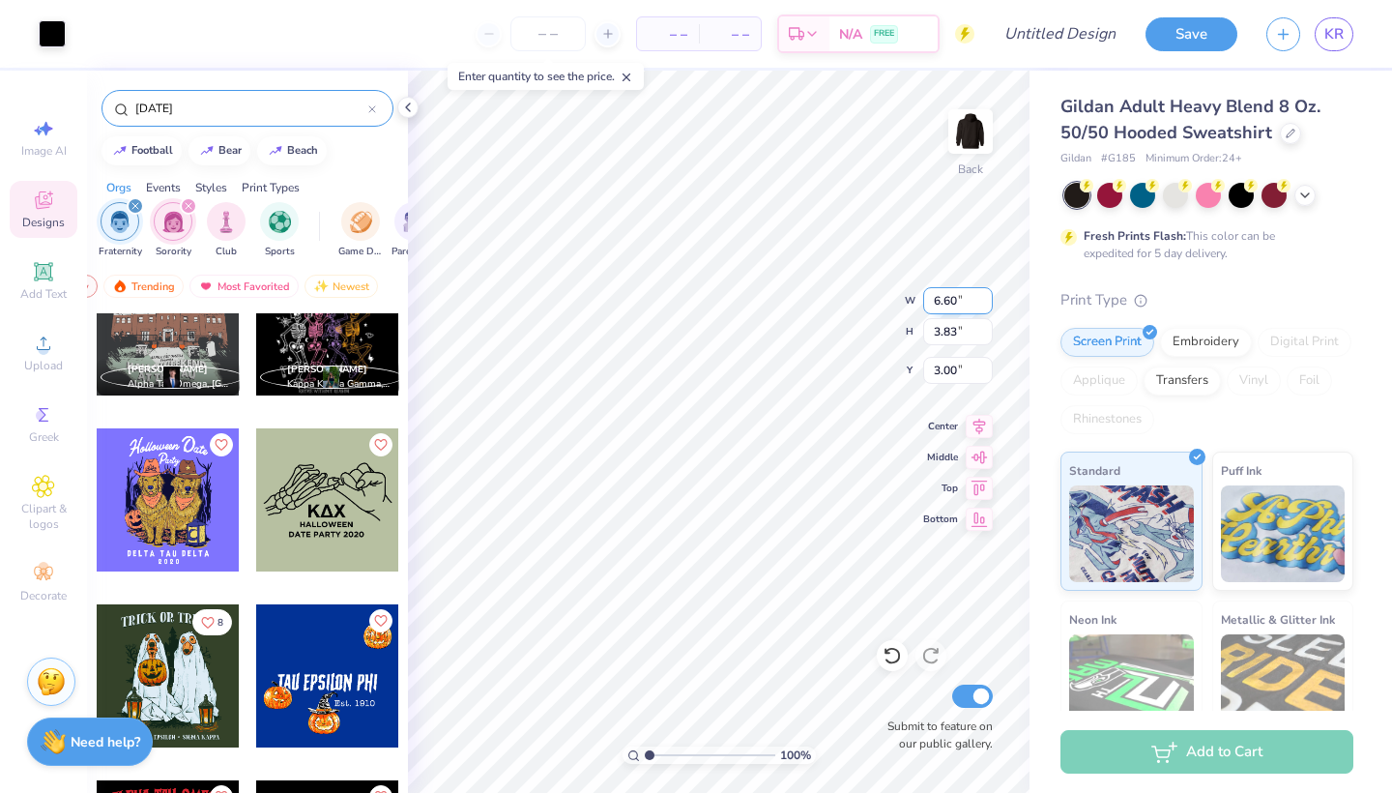
type input "10.33"
type input "6.00"
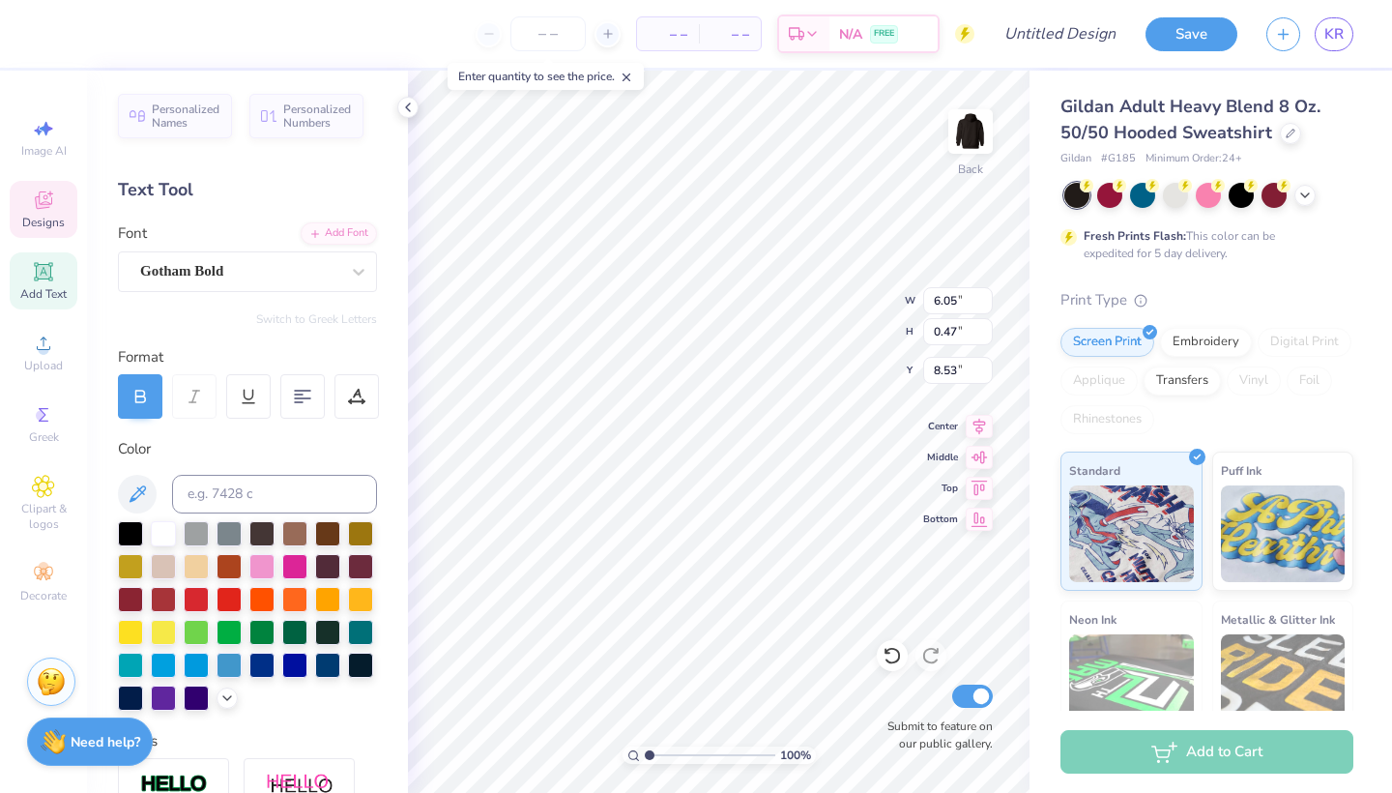
type input "3.03"
type input "1.11"
type input "6.33"
type input "4.25"
type input "0.47"
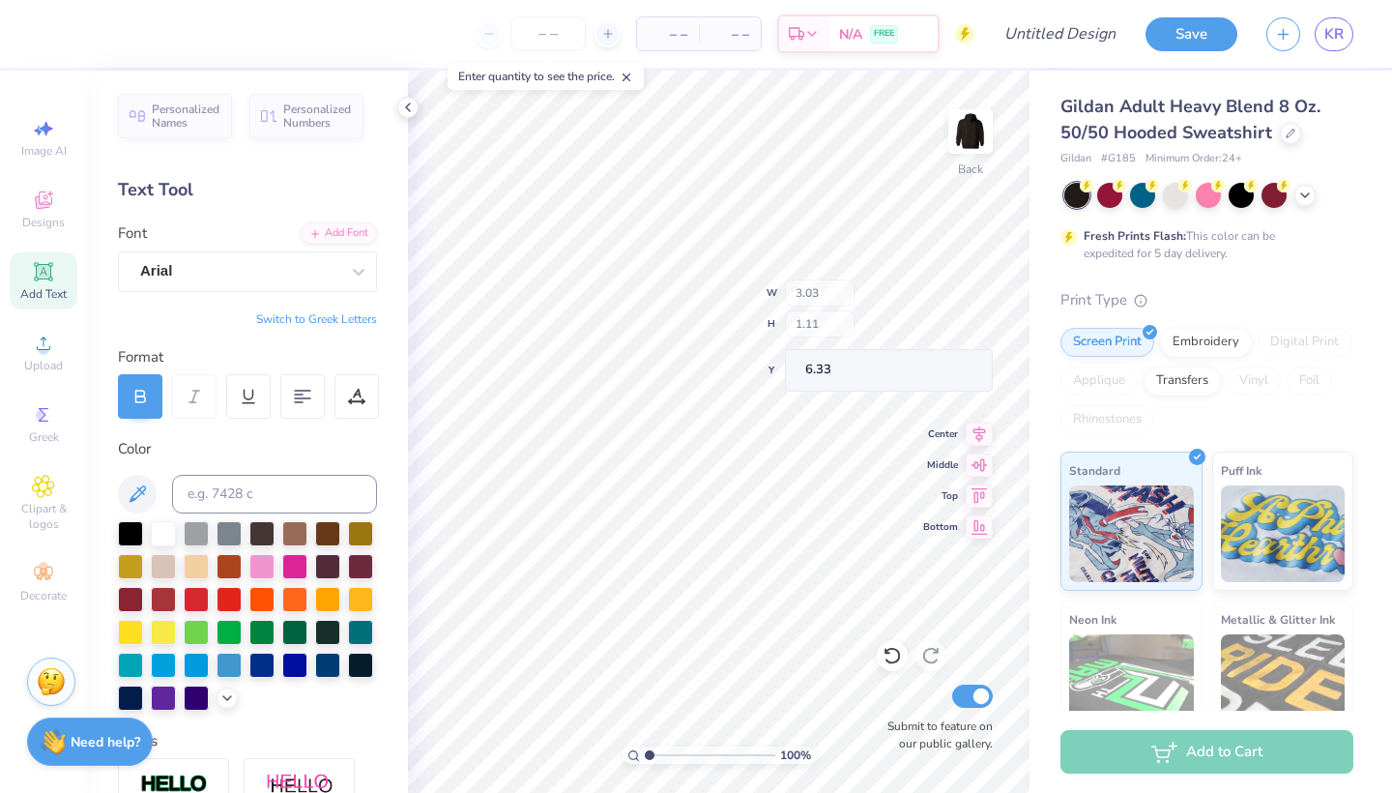
type input "7.74"
click at [157, 533] on div at bounding box center [163, 531] width 25 height 25
type input "4.22"
type input "0.45"
type input "7.79"
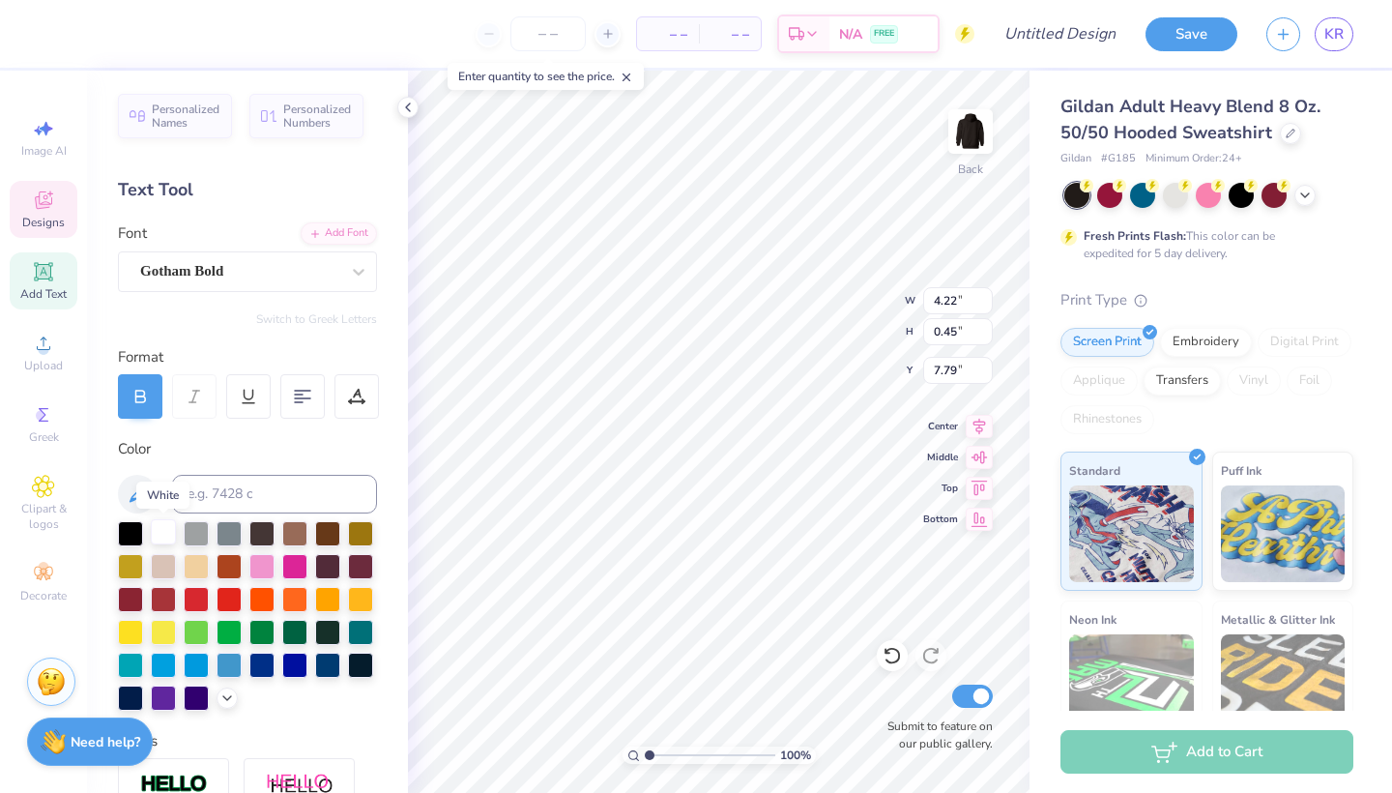
click at [157, 533] on div at bounding box center [163, 531] width 25 height 25
click at [126, 533] on div at bounding box center [130, 531] width 25 height 25
click at [161, 538] on div at bounding box center [163, 531] width 25 height 25
click at [159, 543] on div at bounding box center [163, 531] width 25 height 25
click at [160, 539] on div at bounding box center [163, 531] width 25 height 25
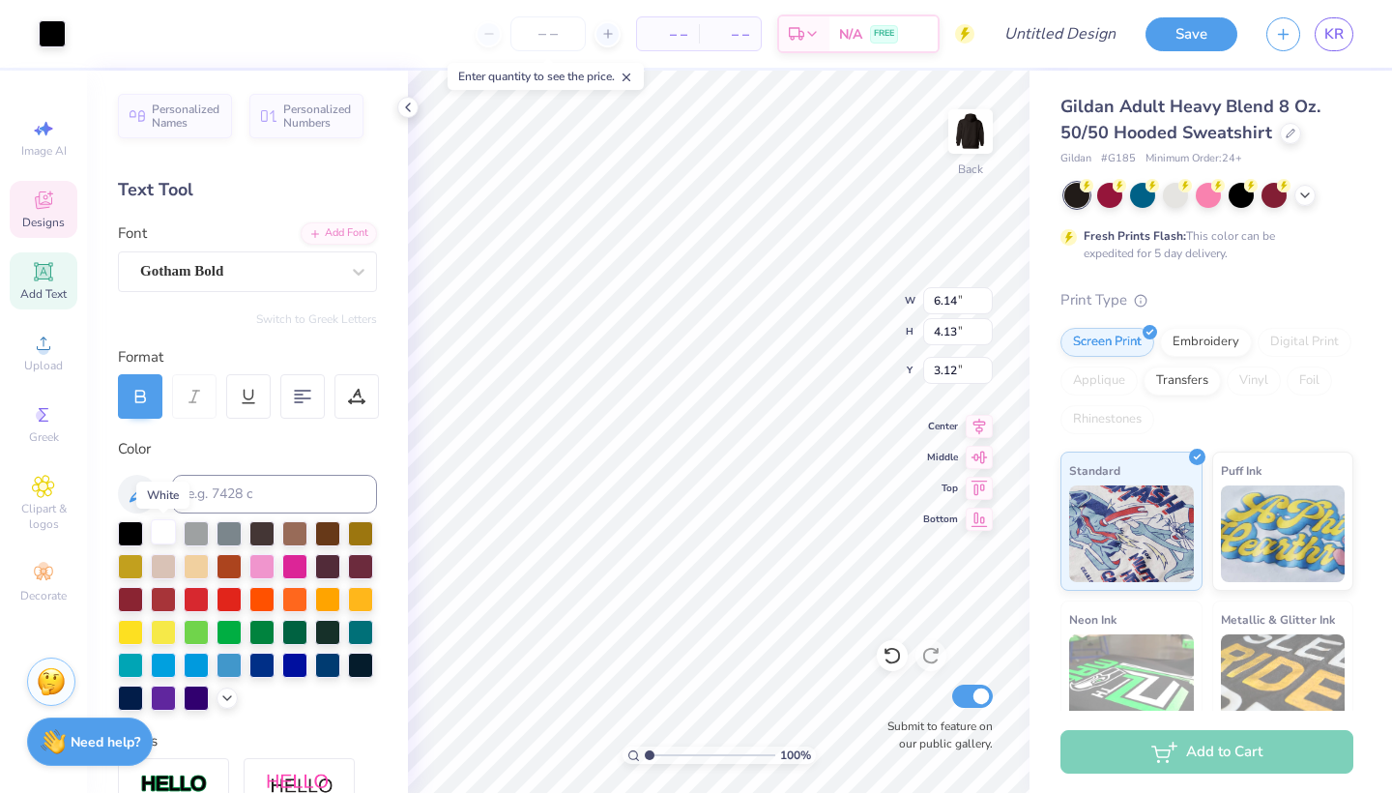
click at [160, 539] on div at bounding box center [163, 531] width 25 height 25
click at [157, 529] on div at bounding box center [163, 531] width 25 height 25
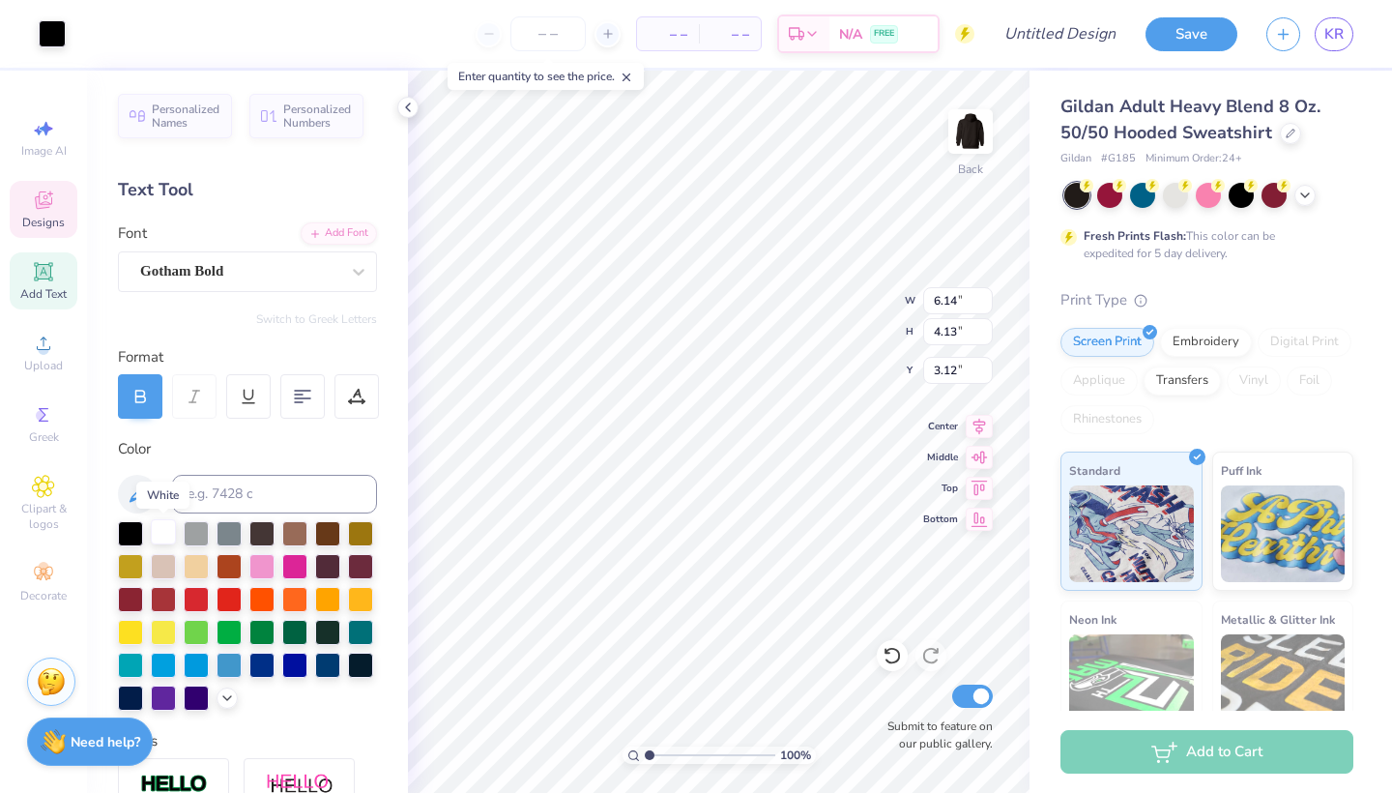
click at [157, 529] on div at bounding box center [163, 531] width 25 height 25
type input "5.22"
type input "4.68"
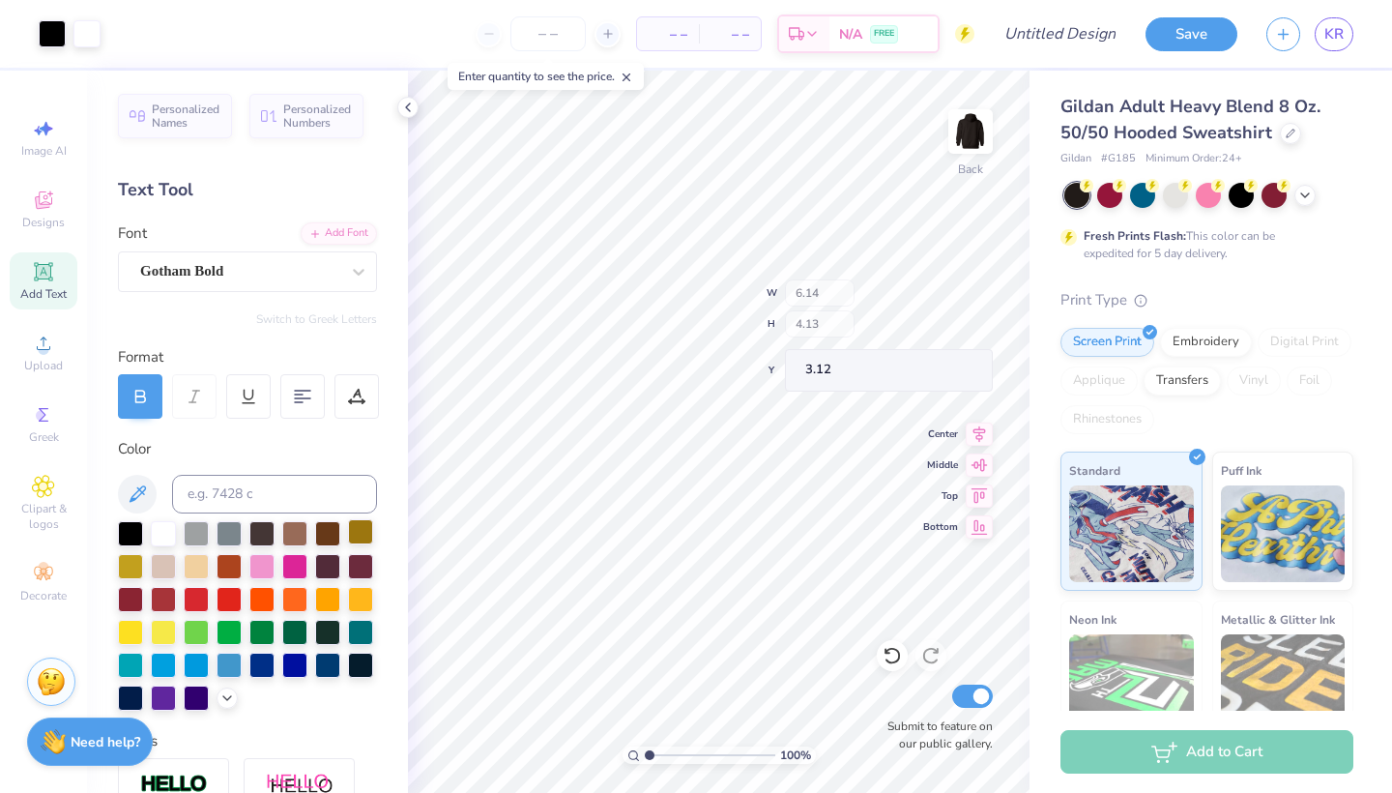
type input "3.00"
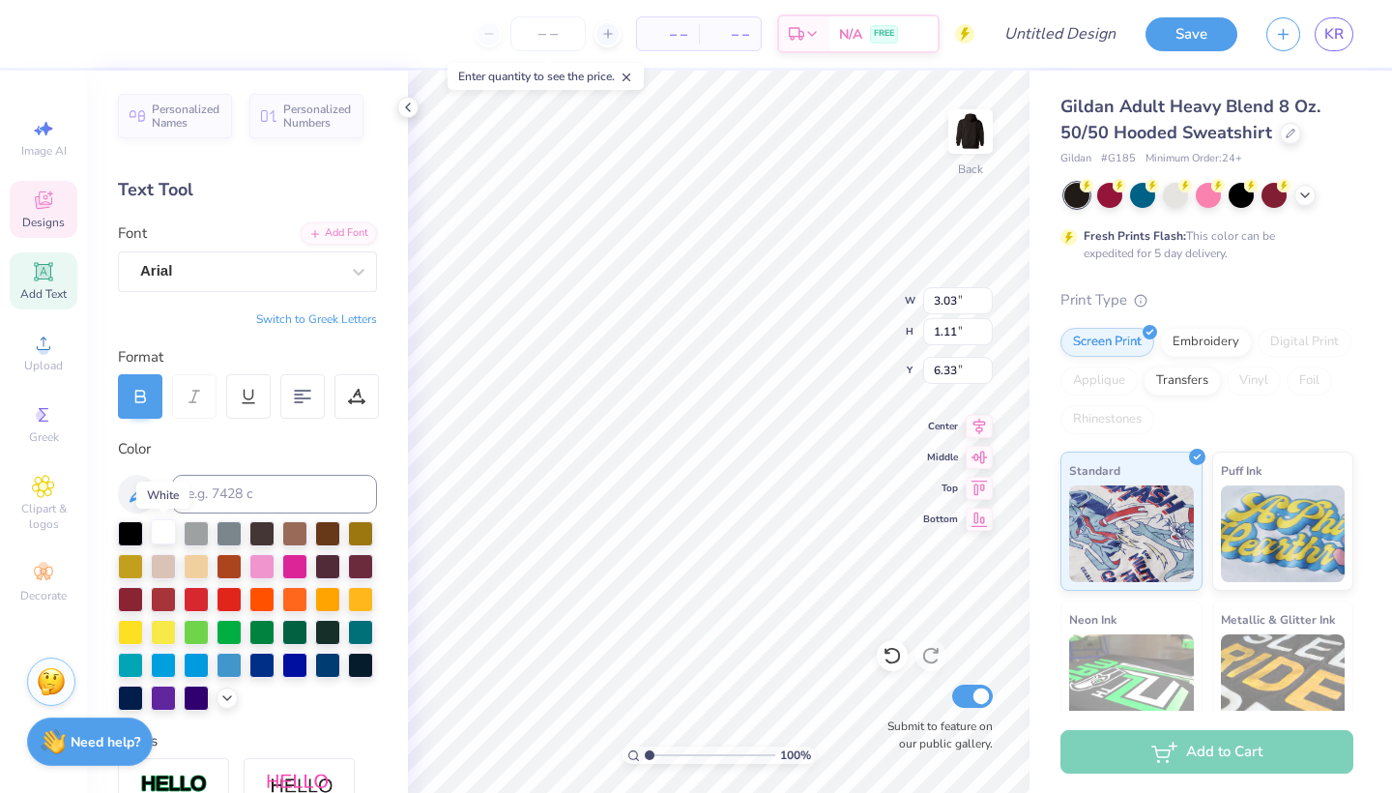
click at [161, 534] on div at bounding box center [163, 531] width 25 height 25
type input "3.01"
type input "1.09"
type input "6.45"
click at [164, 540] on div at bounding box center [163, 531] width 25 height 25
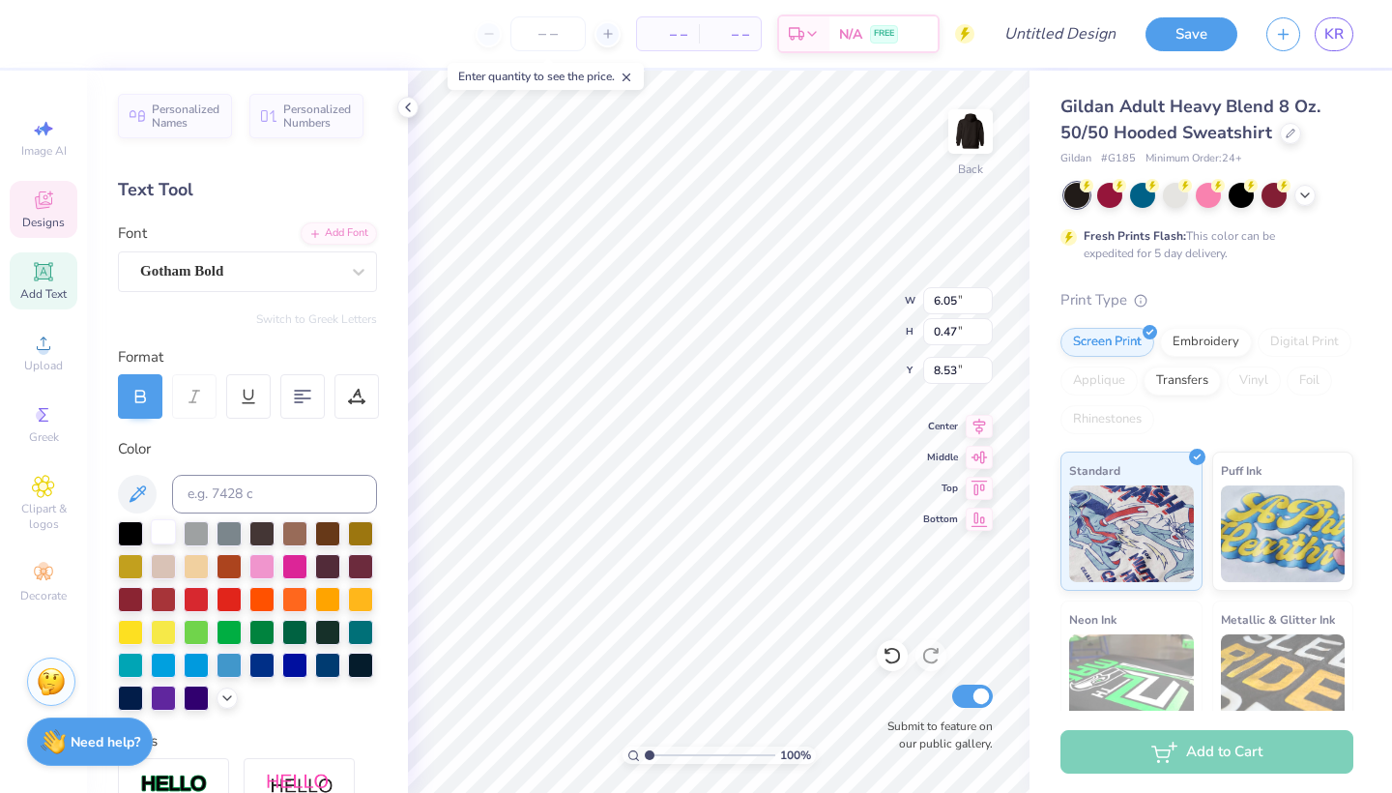
type input "6.03"
type input "0.45"
type input "8.58"
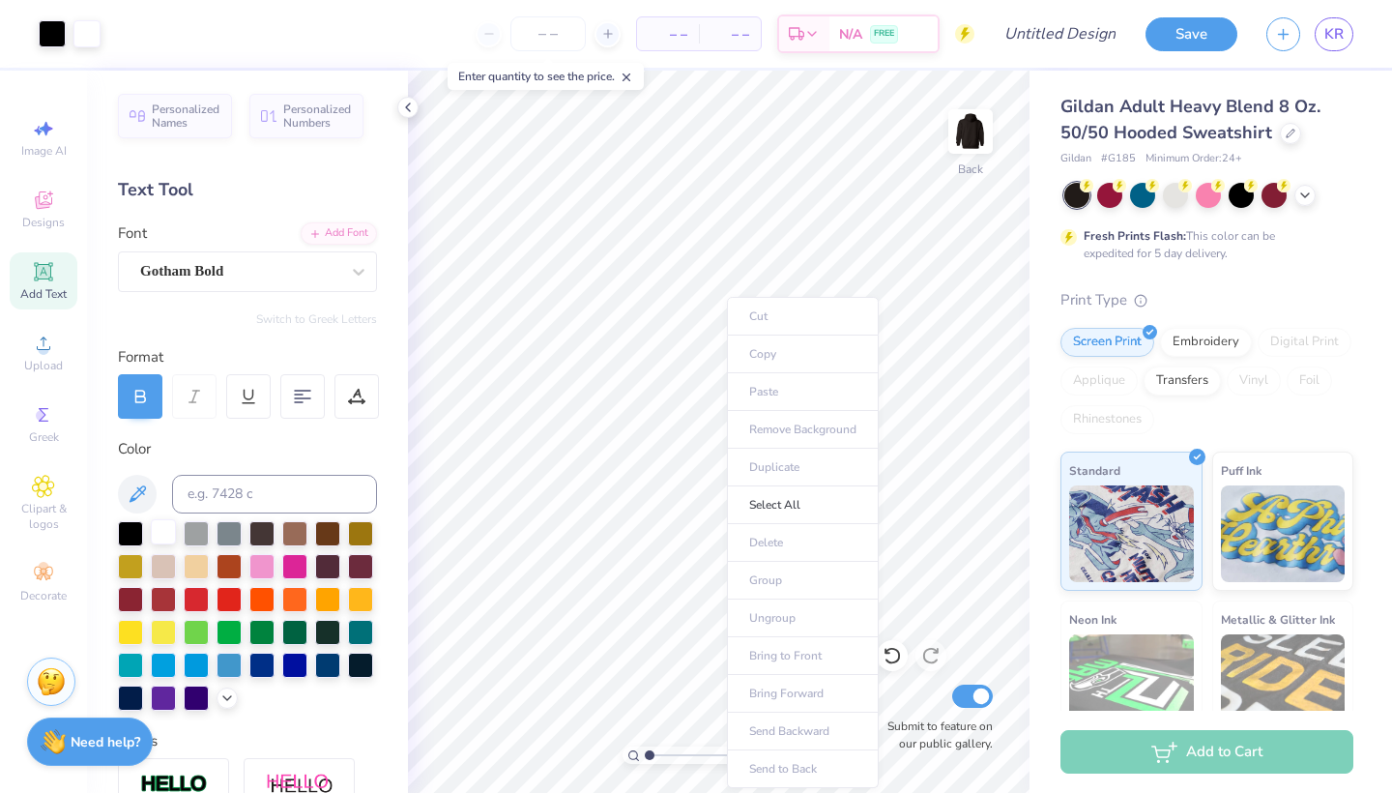
click at [168, 530] on div at bounding box center [163, 531] width 25 height 25
click at [48, 505] on span "Clipart & logos" at bounding box center [44, 516] width 68 height 31
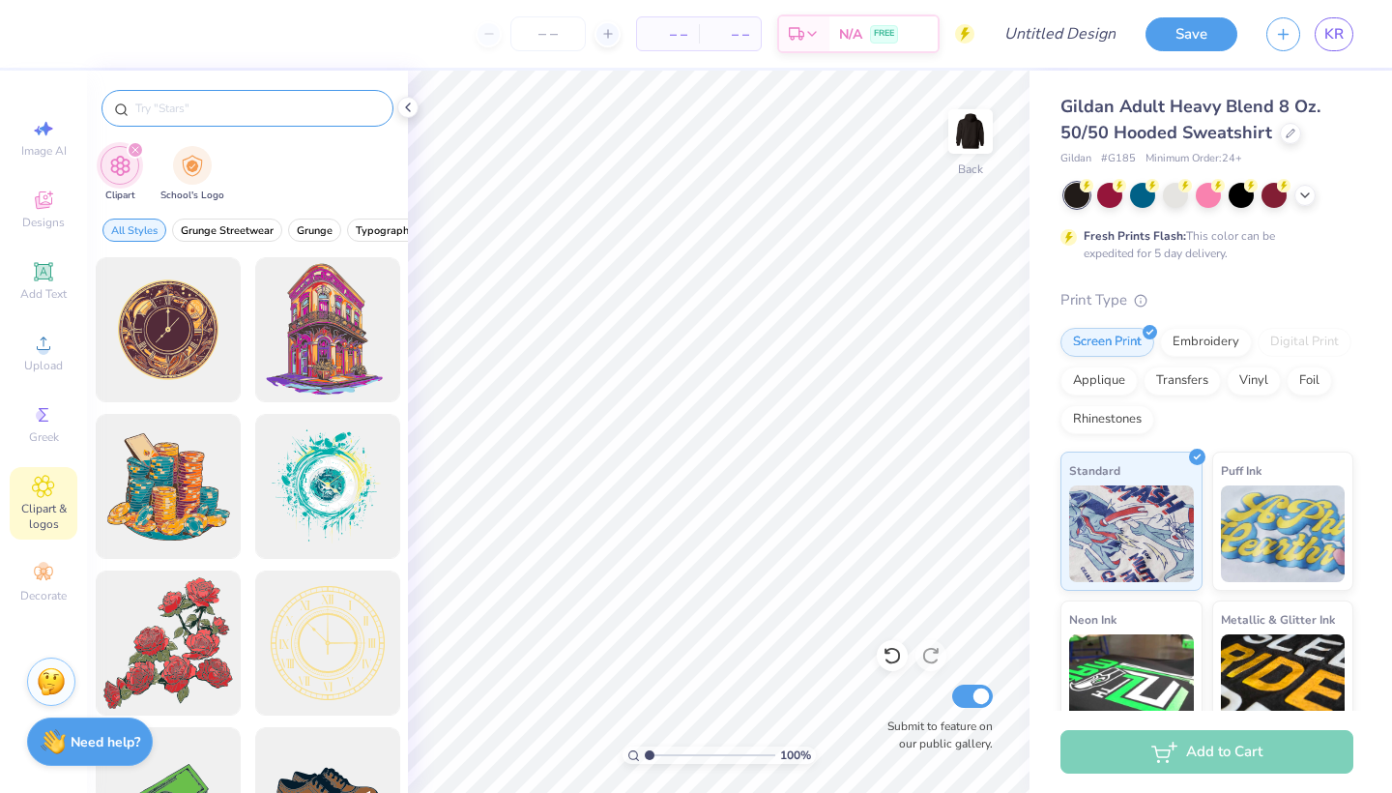
click at [241, 98] on div at bounding box center [248, 108] width 292 height 37
click at [226, 110] on input "text" at bounding box center [257, 108] width 248 height 19
type input "[DATE]"
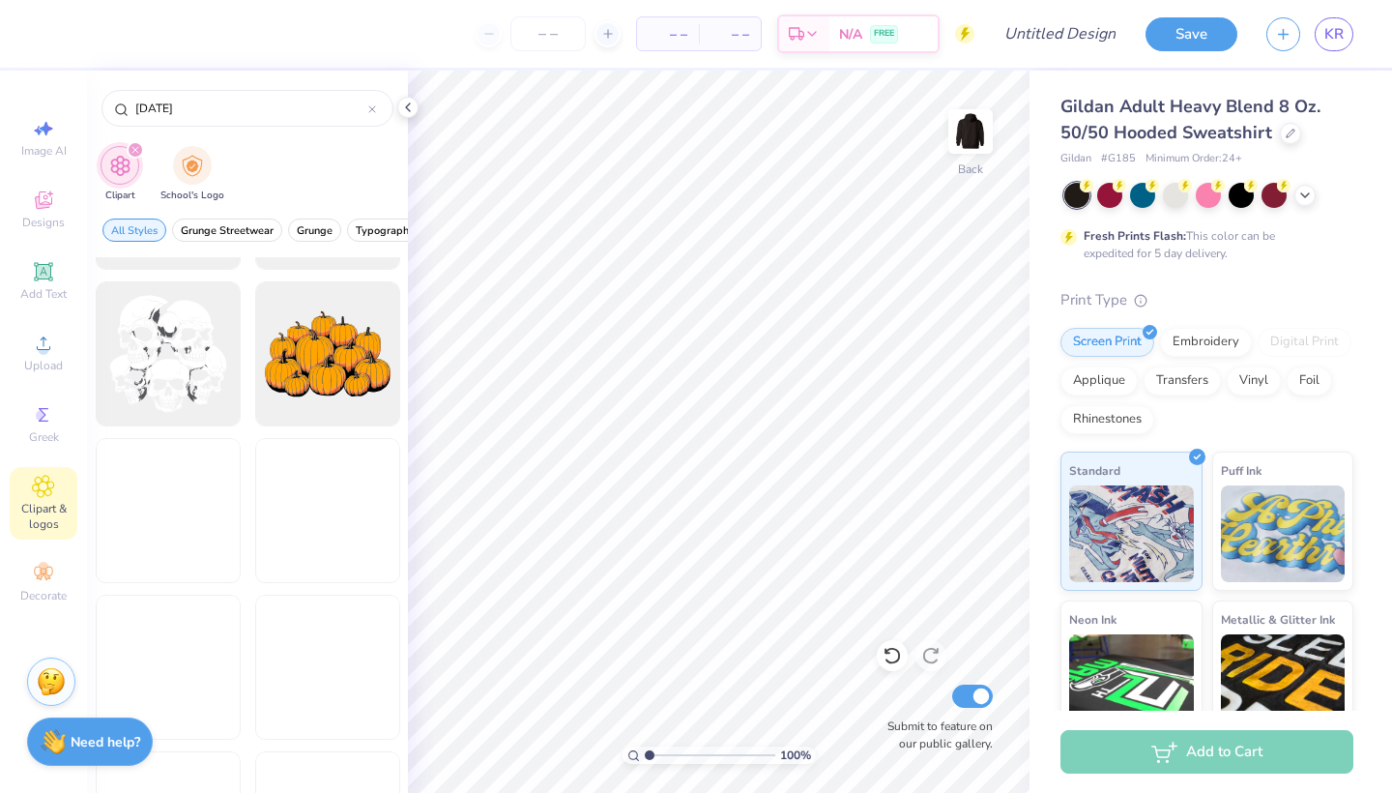
scroll to position [5930, 0]
